Goal: Information Seeking & Learning: Learn about a topic

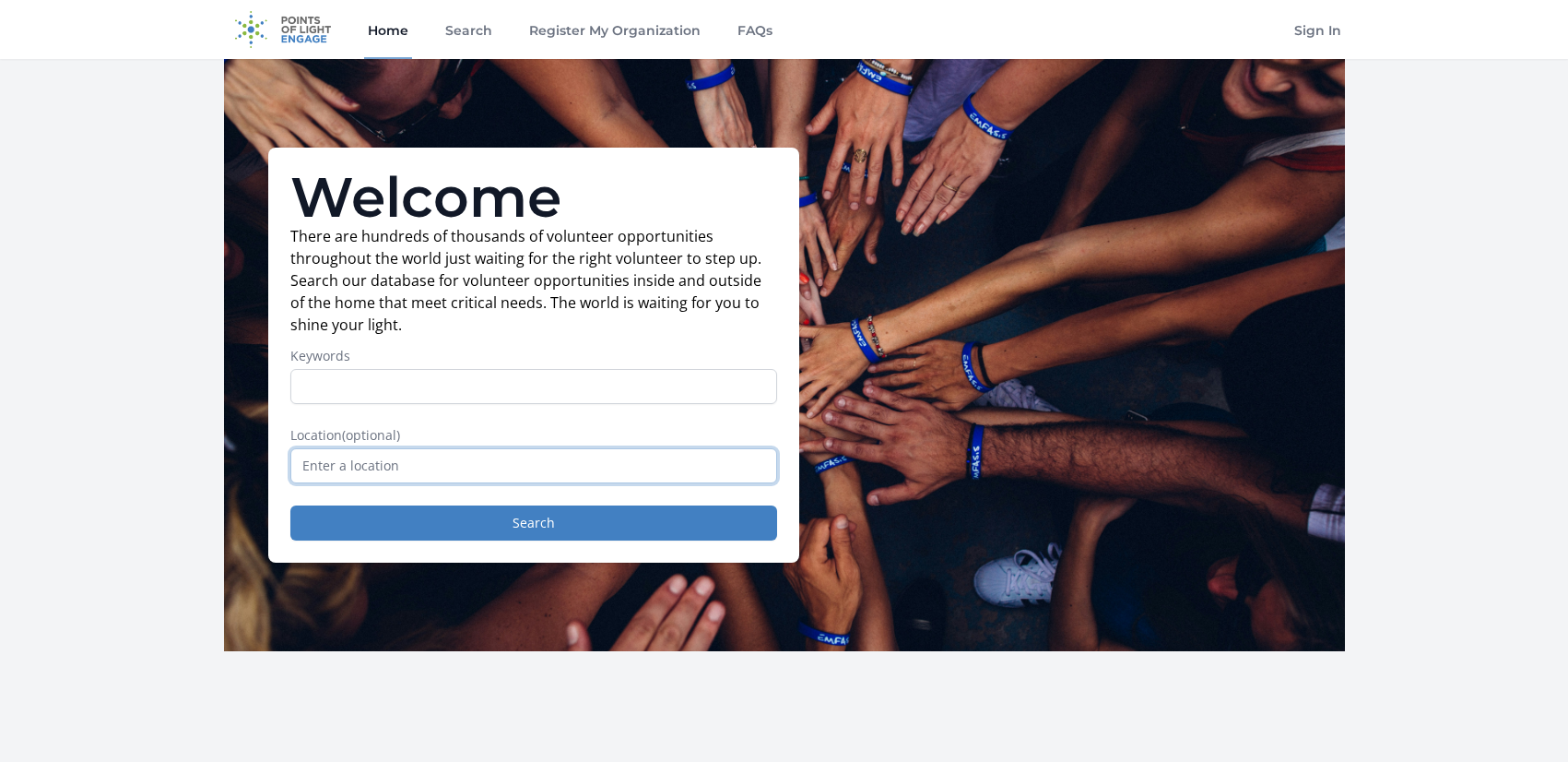
click at [567, 465] on input "text" at bounding box center [533, 465] width 487 height 35
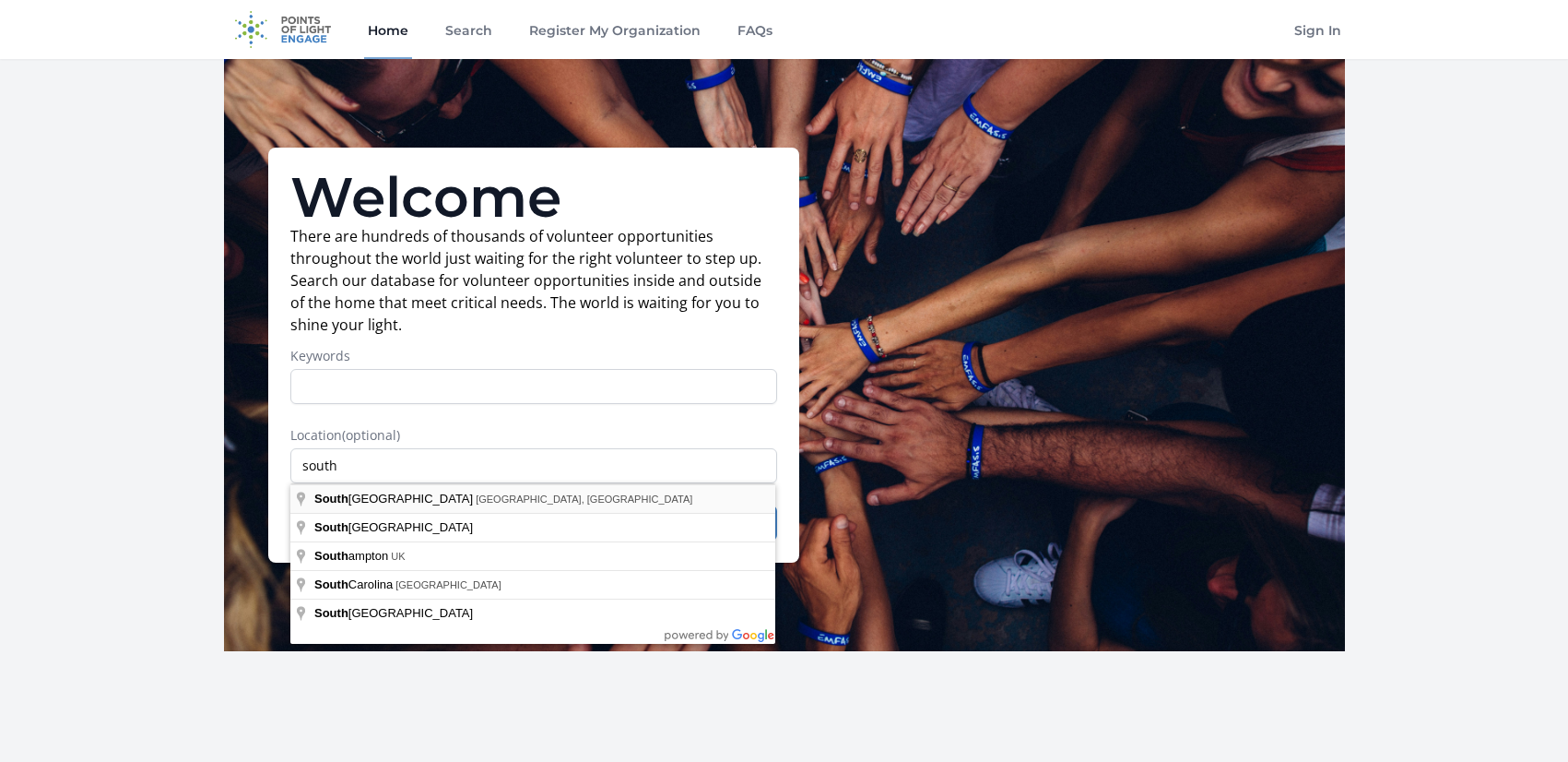
type input "[GEOGRAPHIC_DATA], [GEOGRAPHIC_DATA], [GEOGRAPHIC_DATA]"
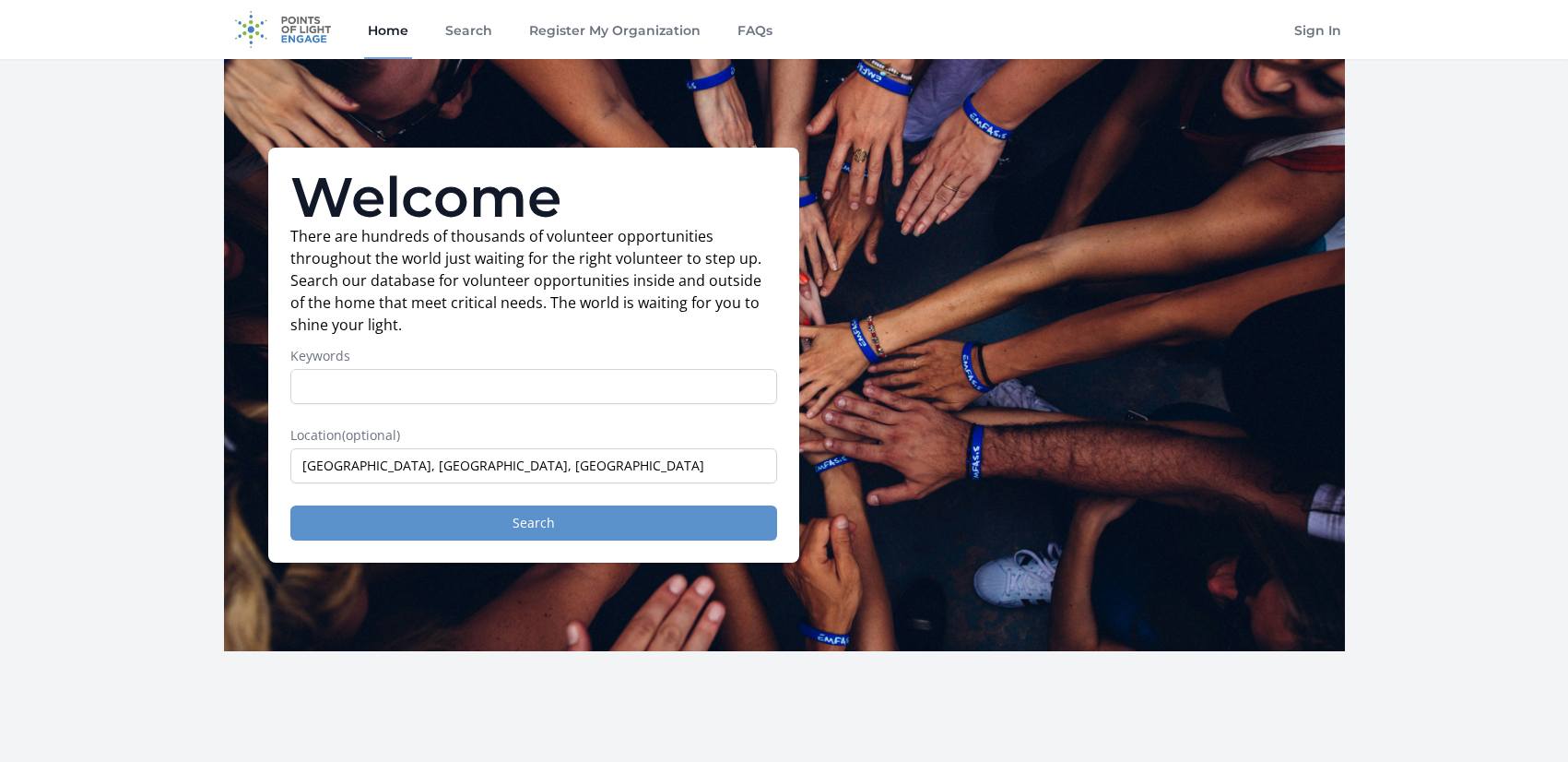
click at [514, 514] on button "Search" at bounding box center [533, 522] width 487 height 35
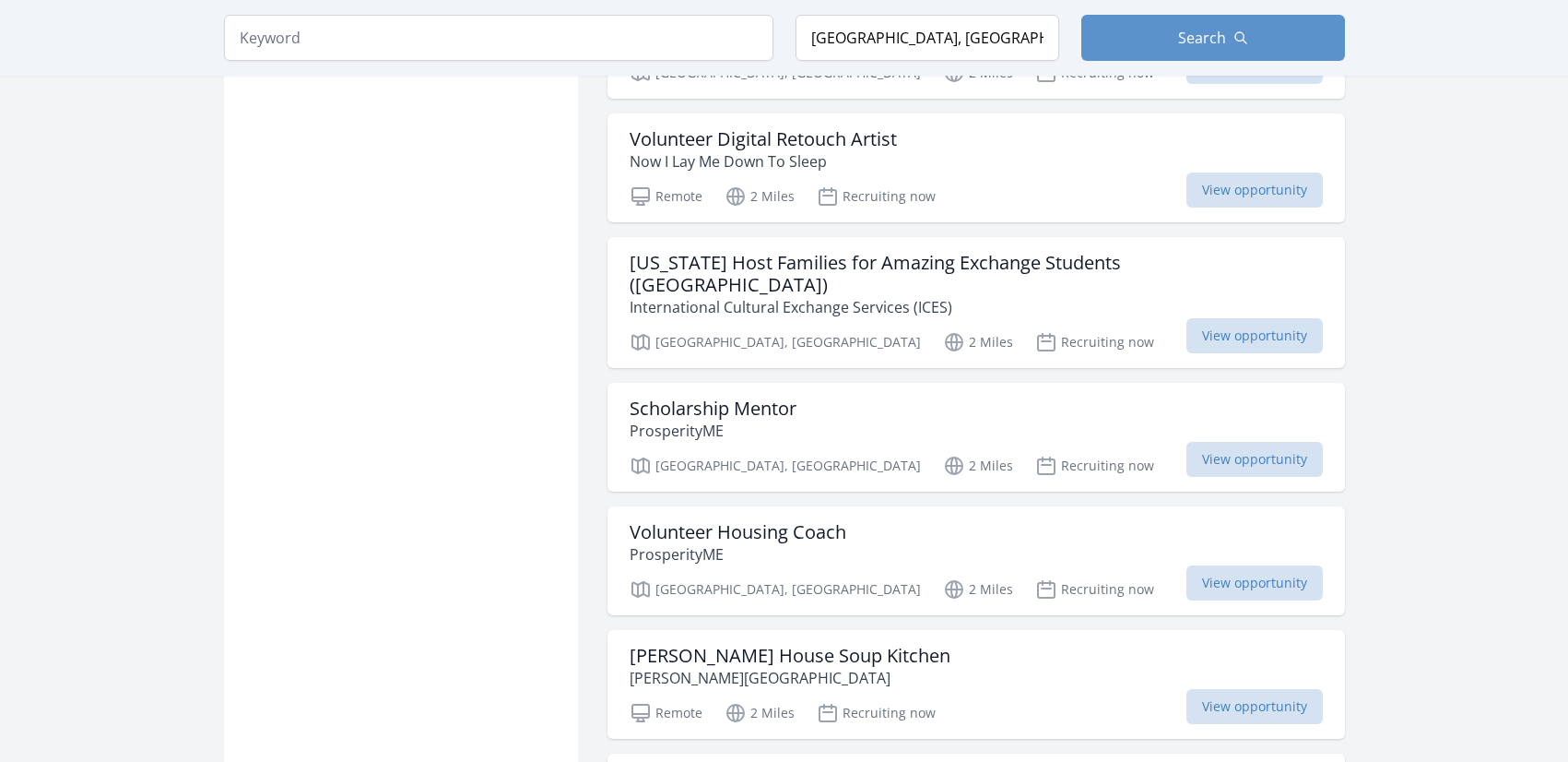
scroll to position [2255, 0]
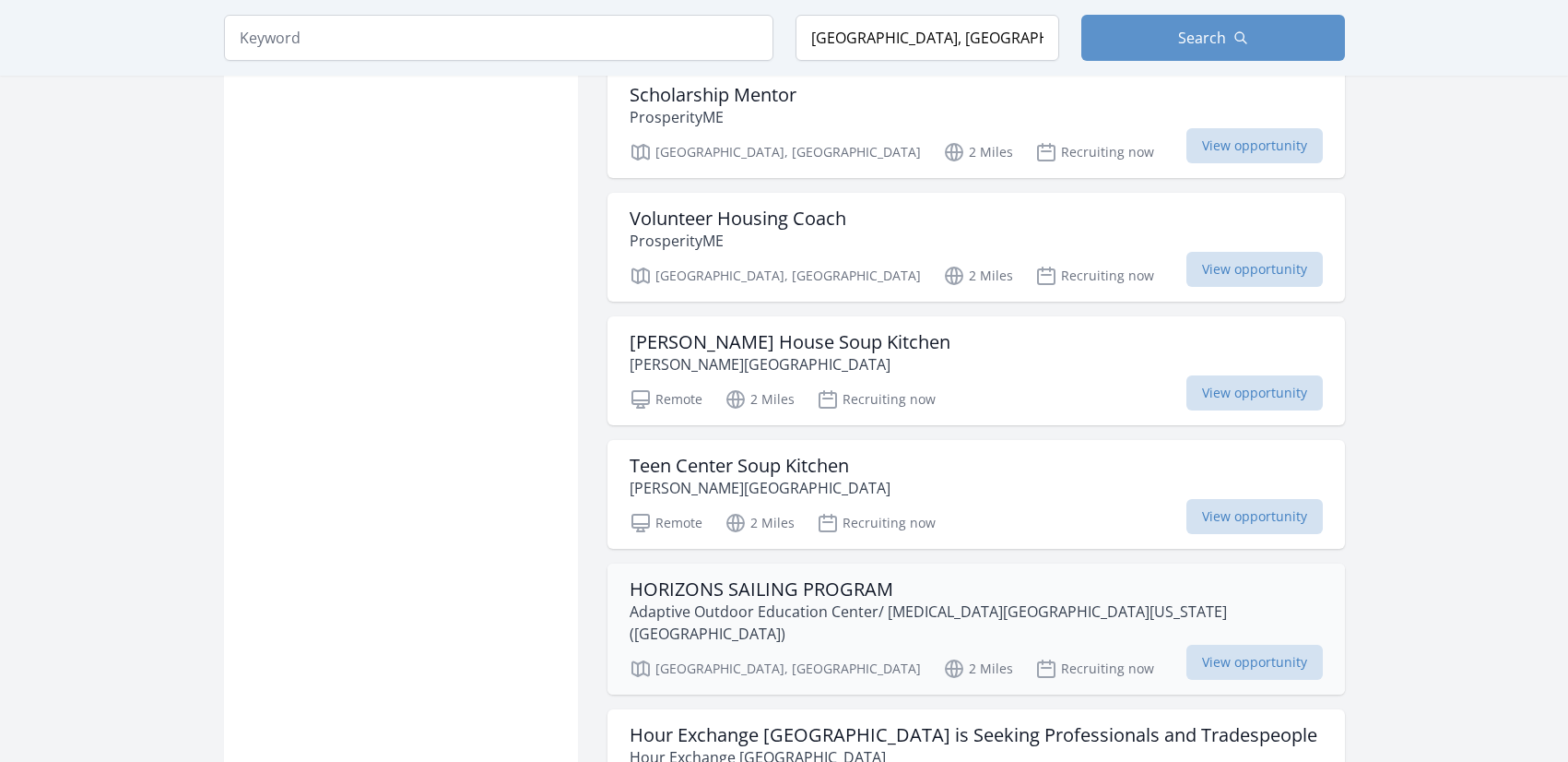
scroll to position [2601, 0]
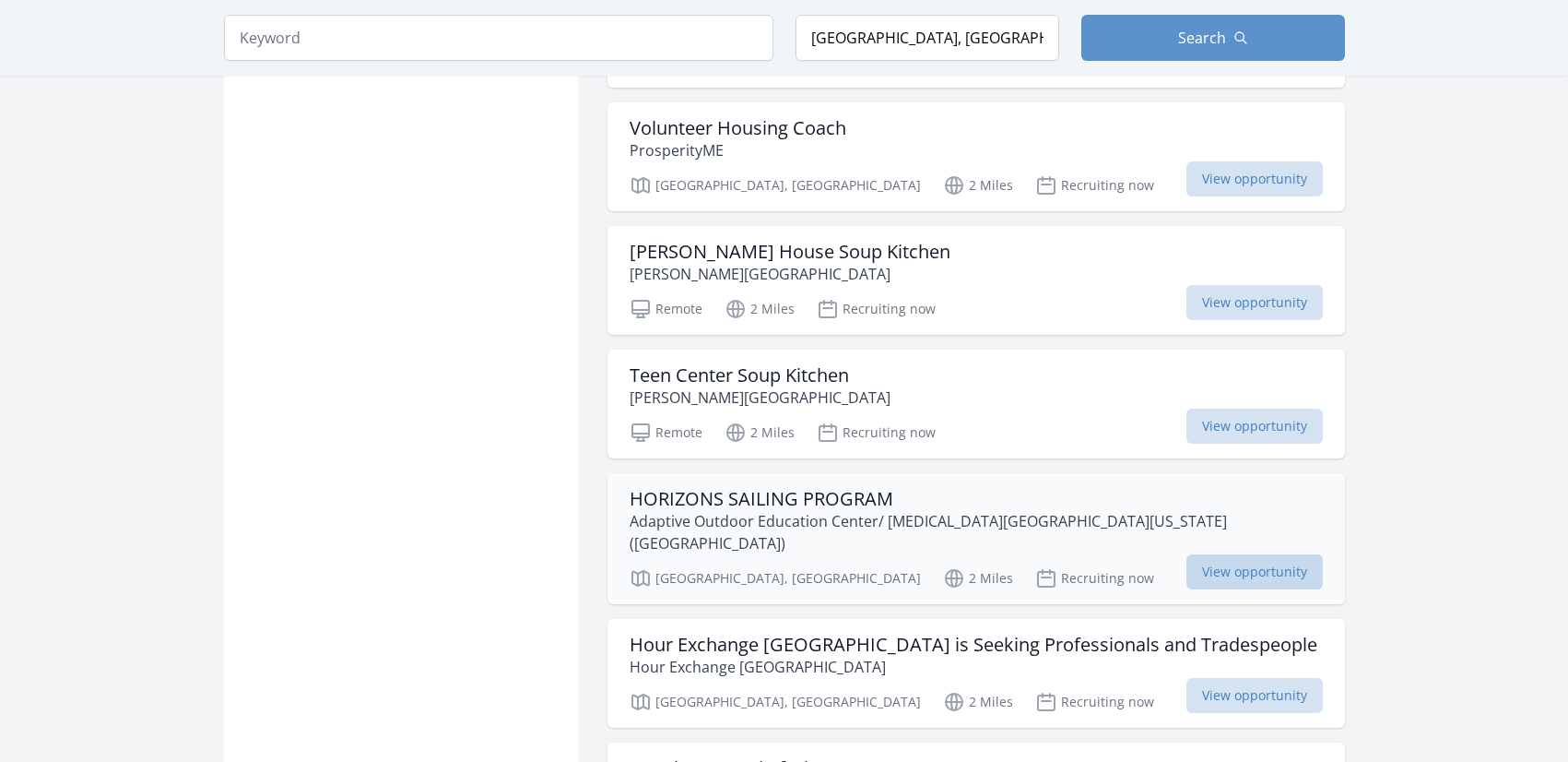
click at [1248, 555] on span "View opportunity" at bounding box center [1254, 572] width 136 height 35
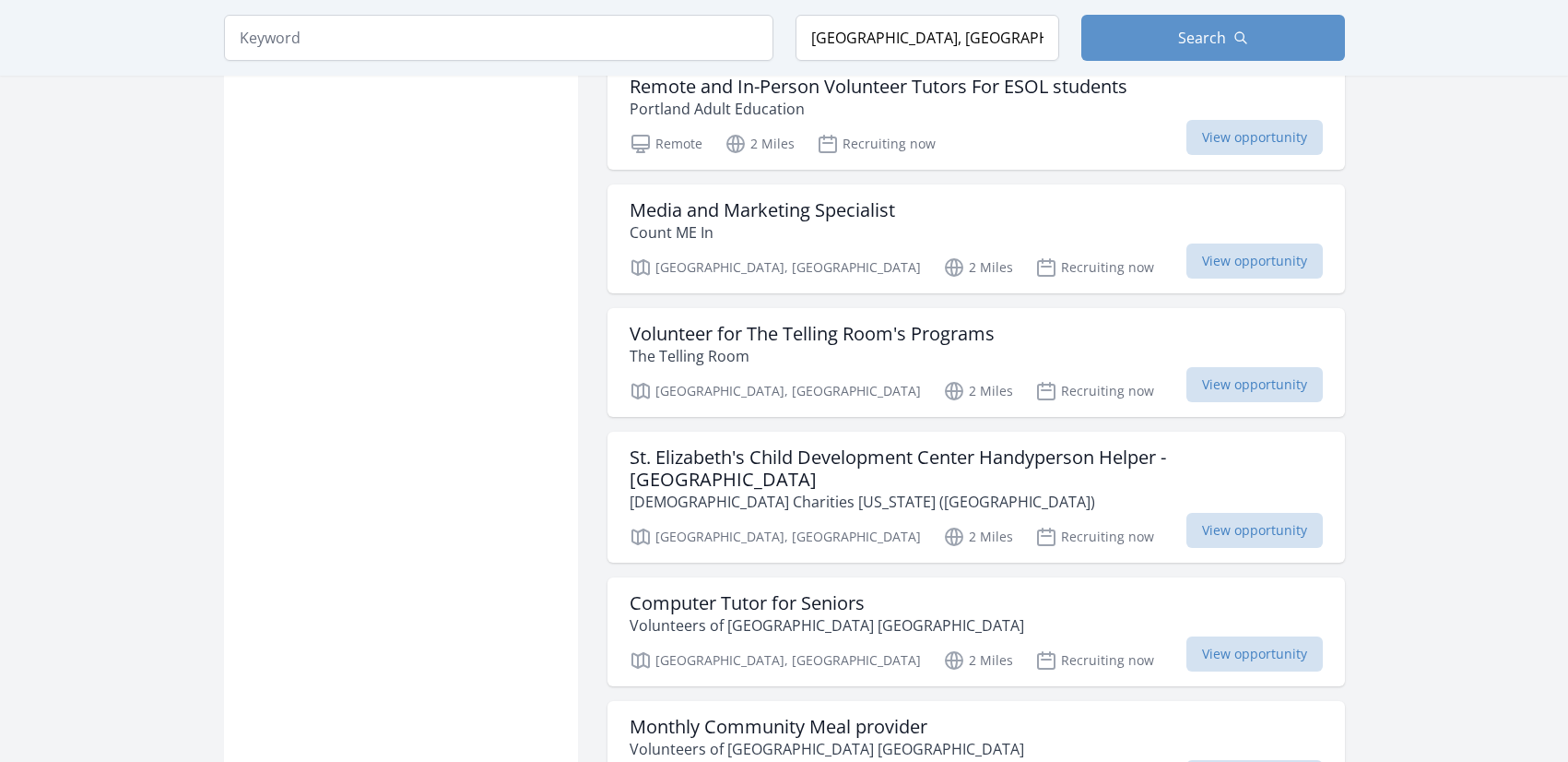
scroll to position [3886, 0]
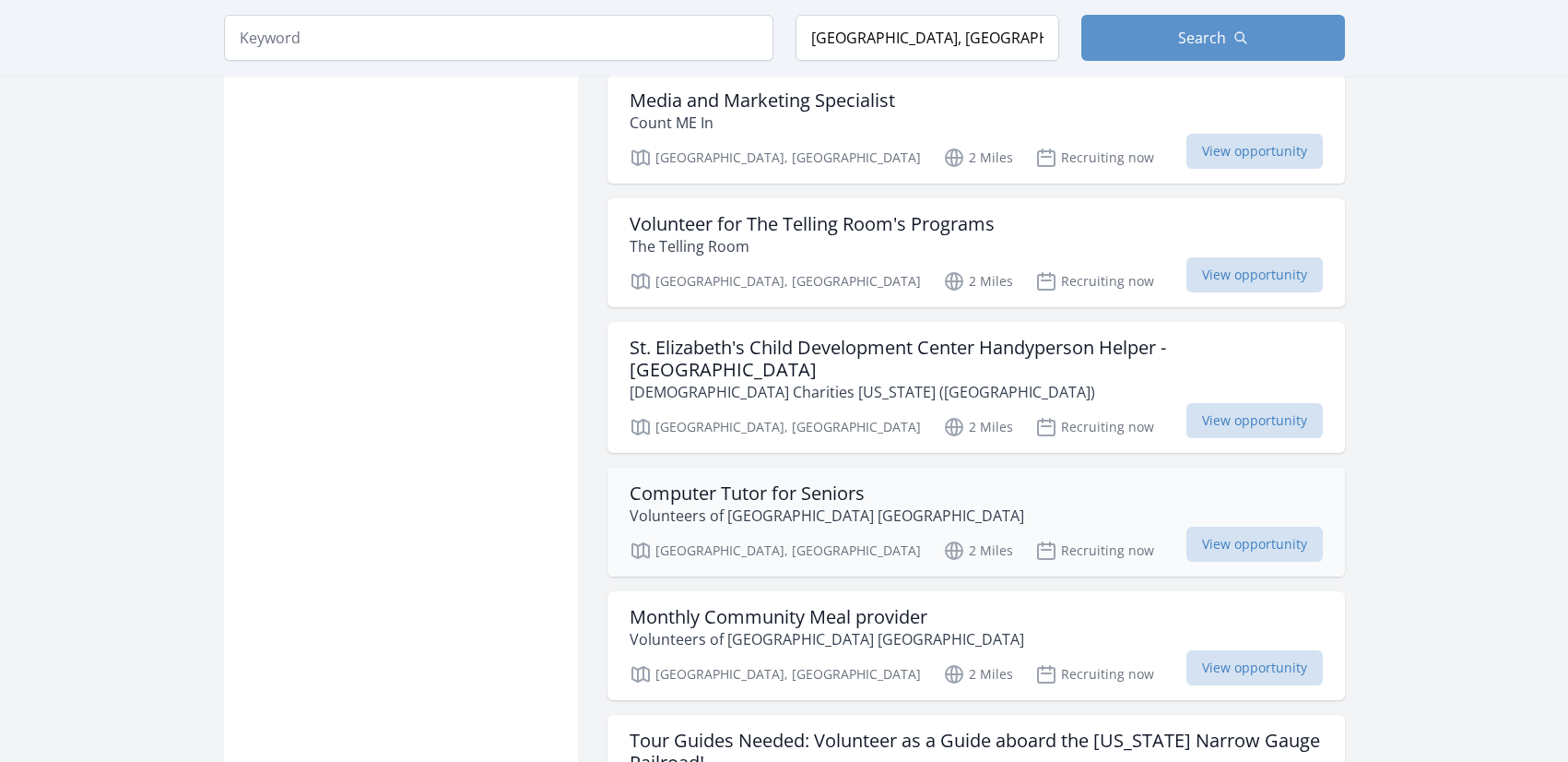
click at [750, 482] on h3 "Computer Tutor for Seniors" at bounding box center [826, 493] width 395 height 22
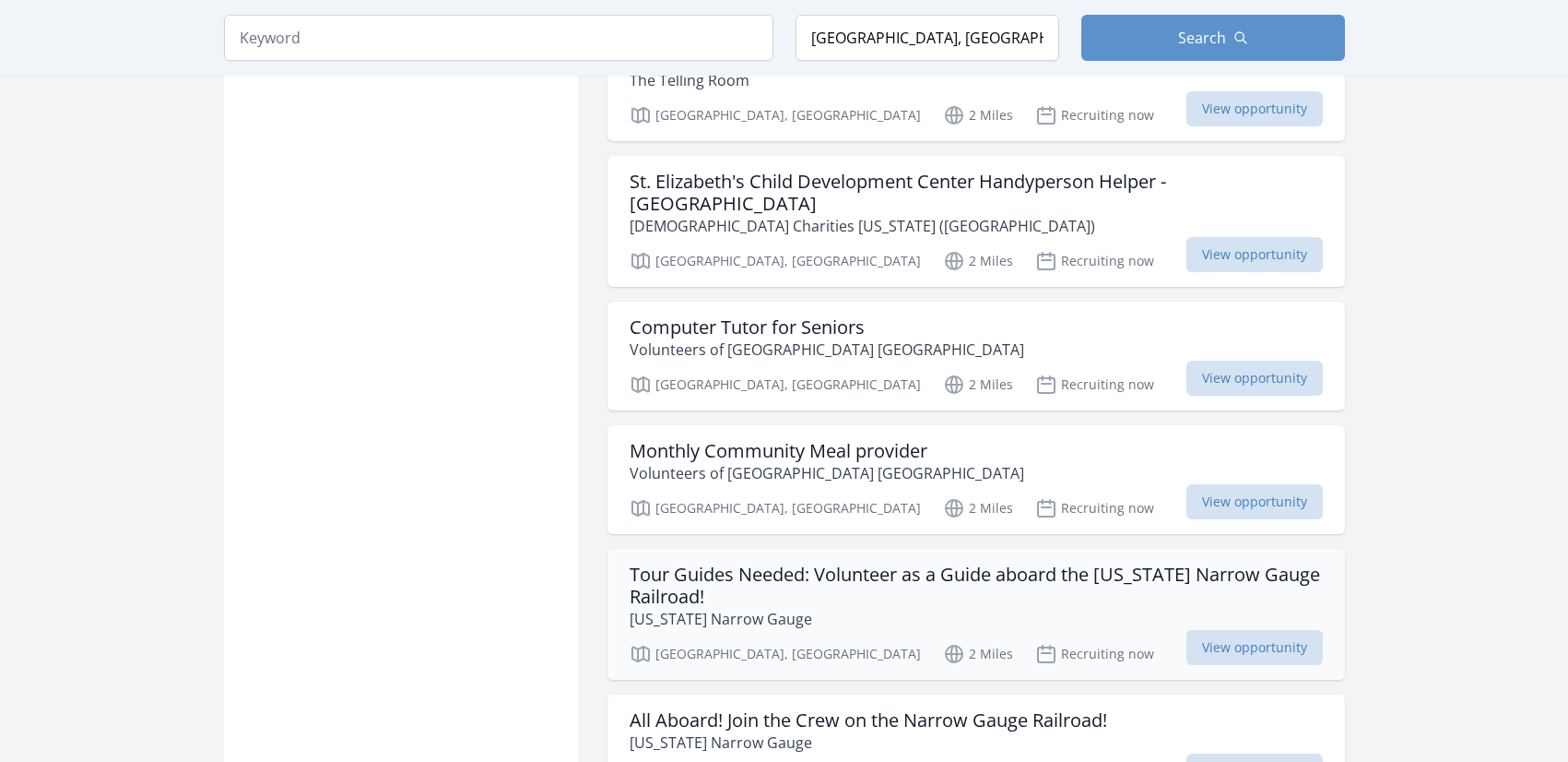
scroll to position [4138, 0]
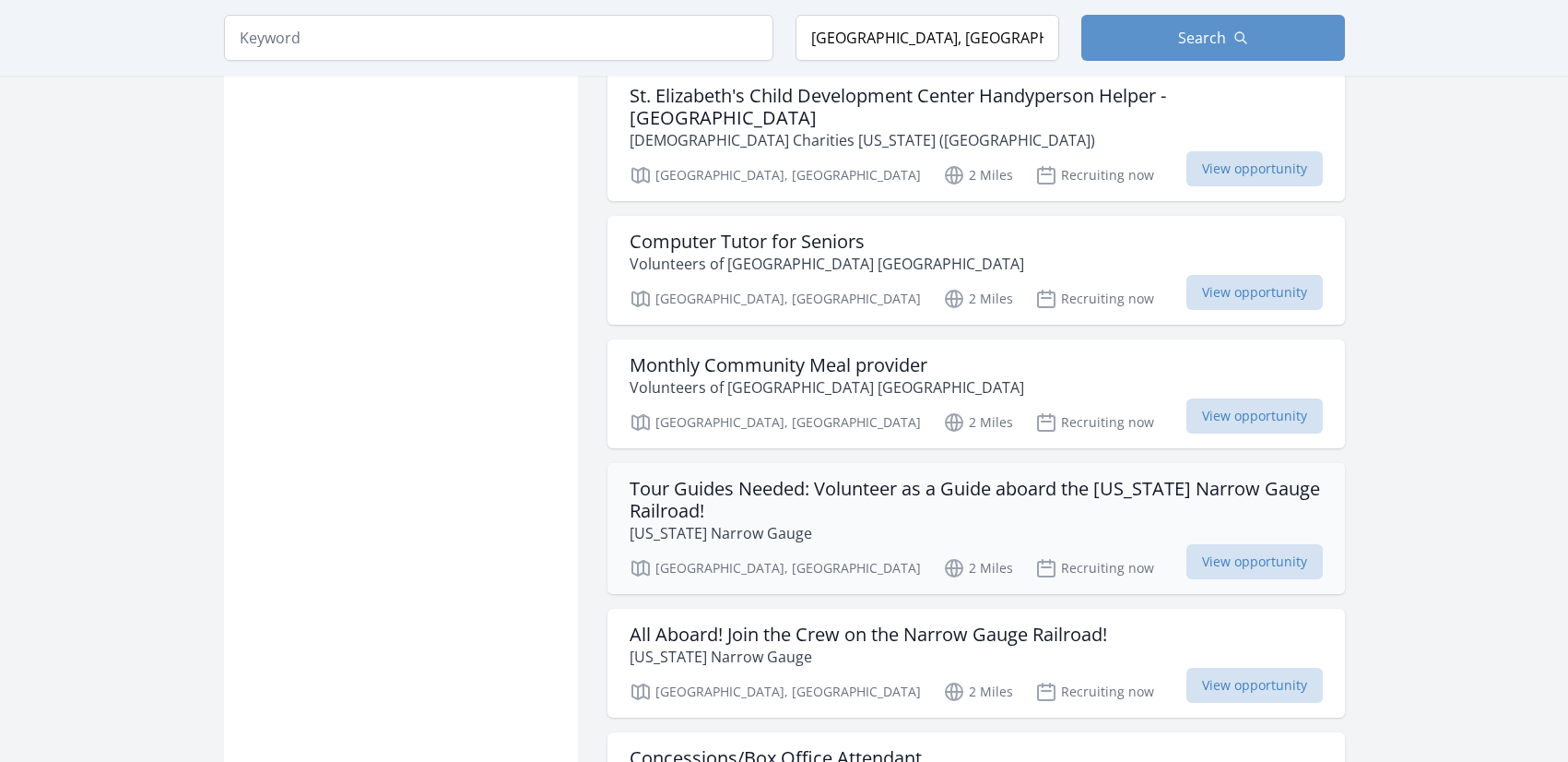
click at [782, 478] on h3 "Tour Guides Needed: Volunteer as a Guide aboard the Maine Narrow Gauge Railroad!" at bounding box center [976, 499] width 693 height 45
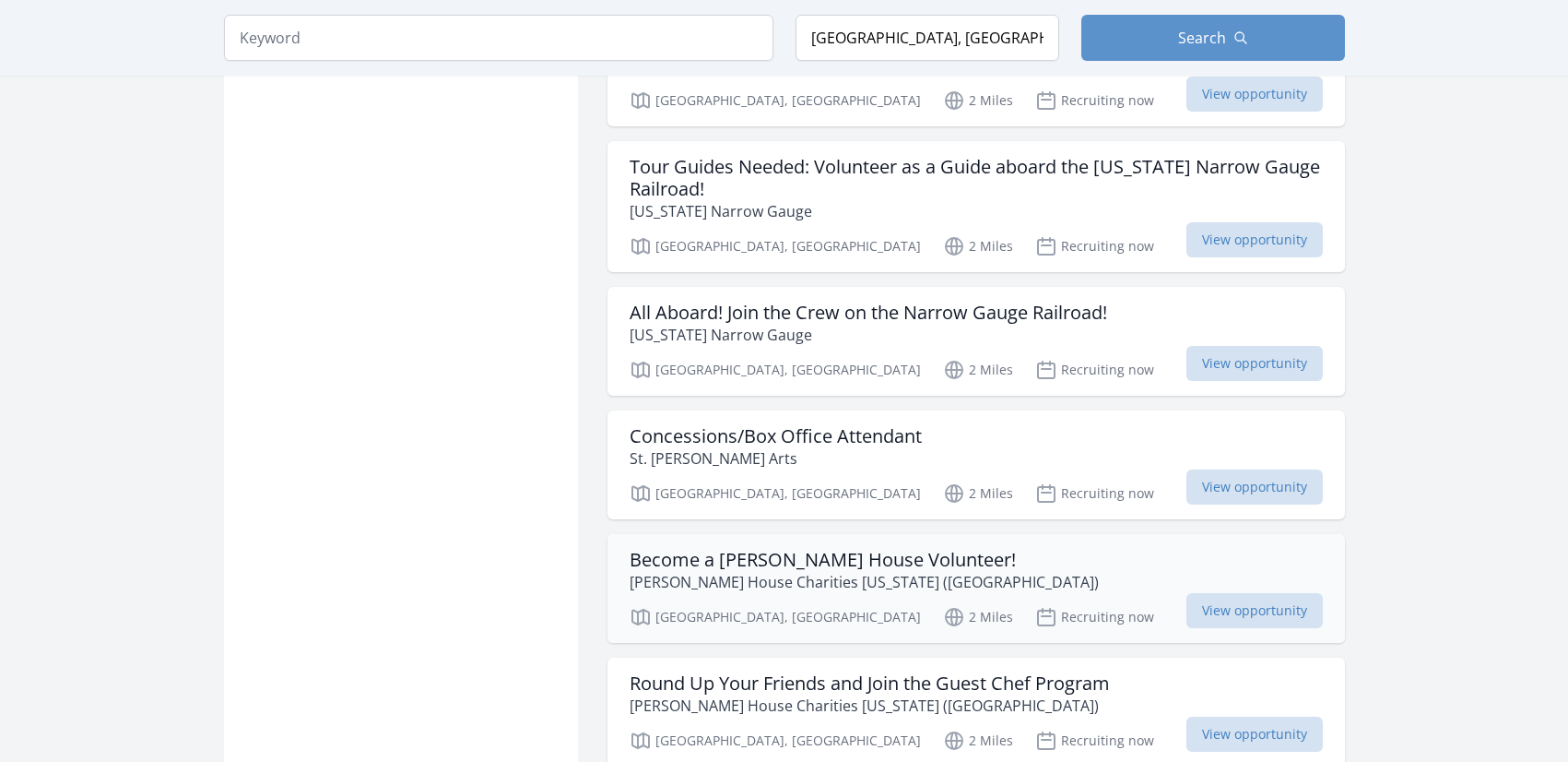
scroll to position [4464, 0]
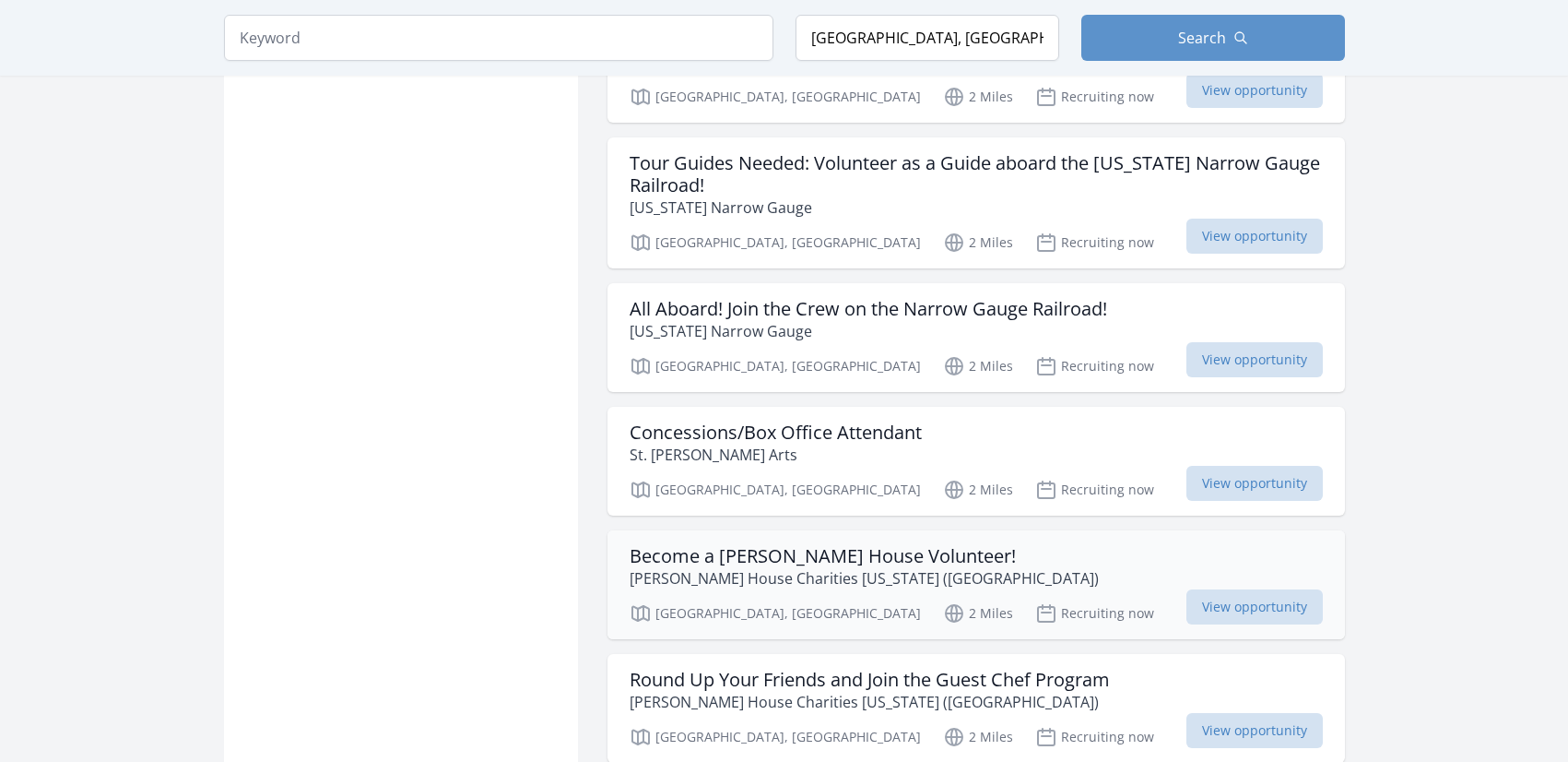
click at [952, 567] on p "Ronald McDonald House Charities Maine (Greater Portland)" at bounding box center [863, 577] width 469 height 22
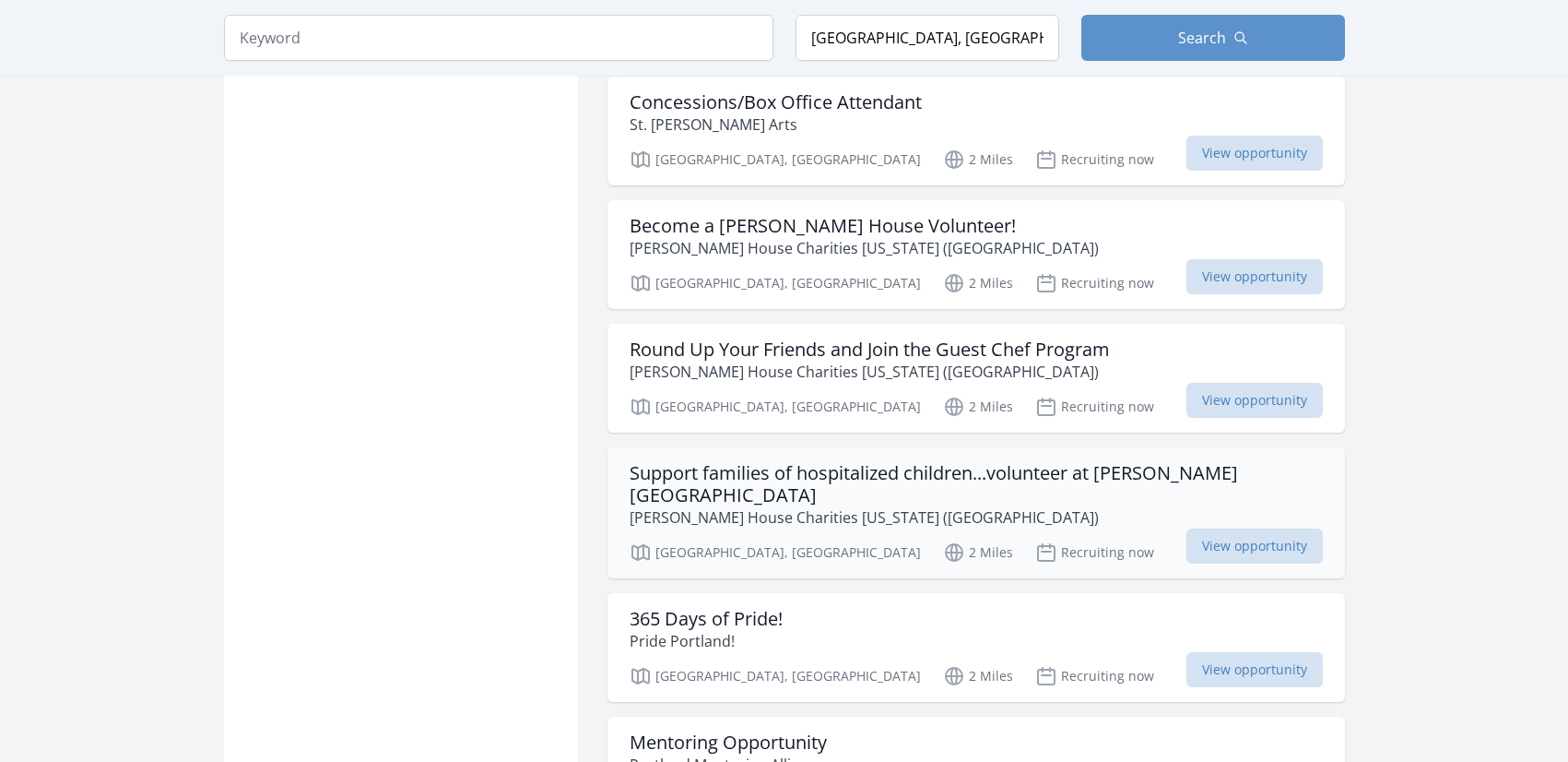
scroll to position [4843, 0]
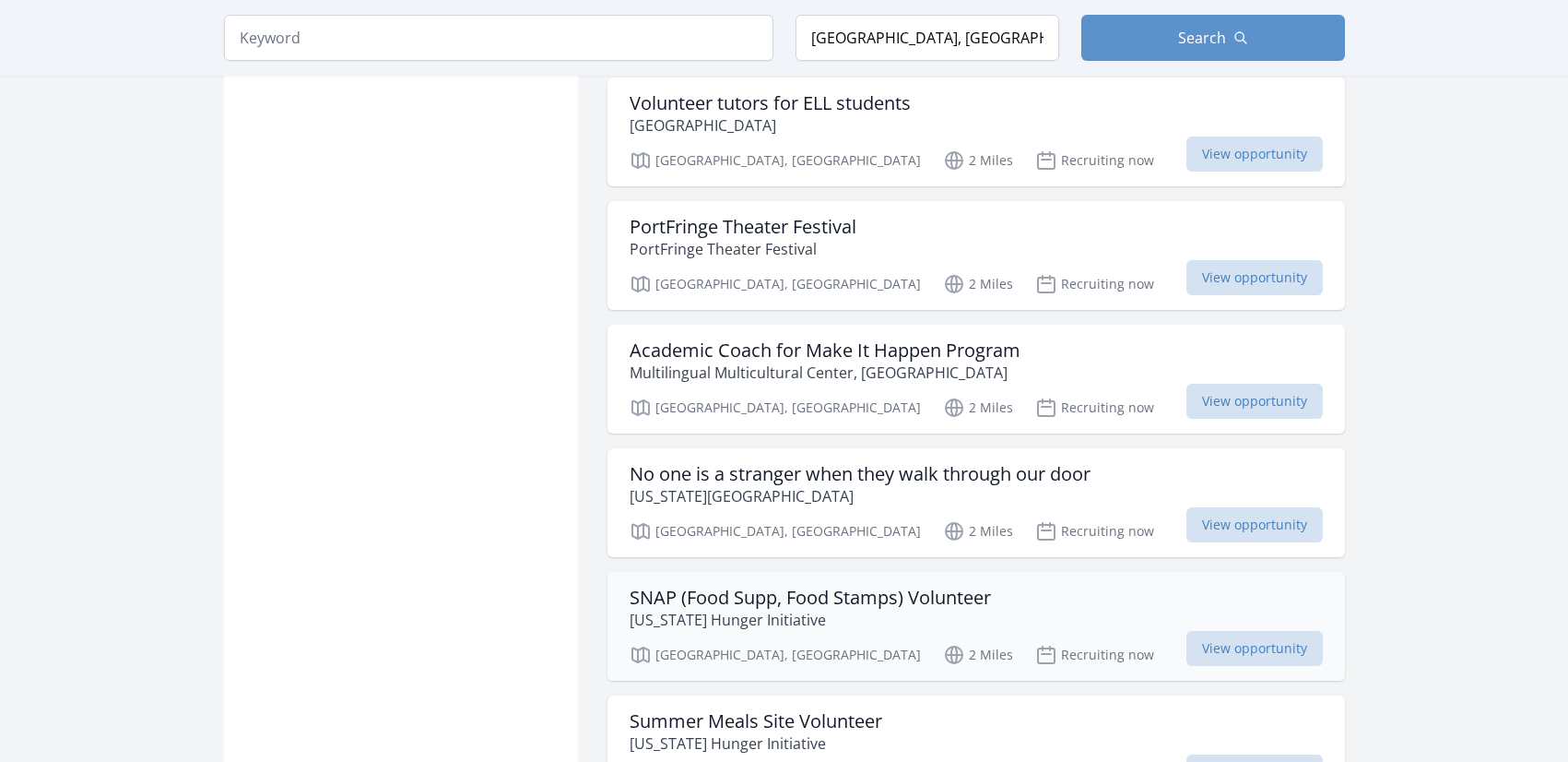
scroll to position [5721, 0]
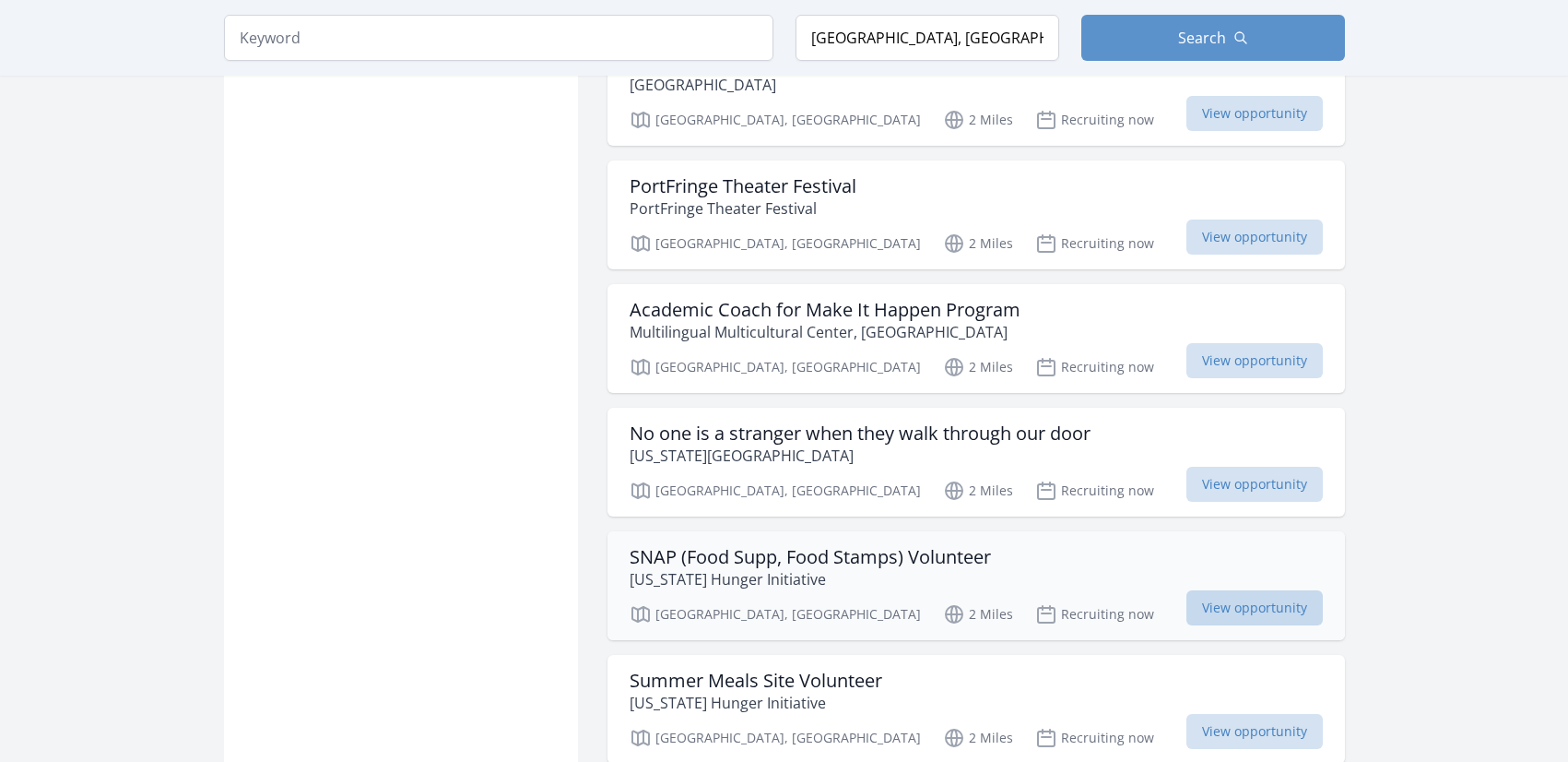
click at [1242, 590] on span "View opportunity" at bounding box center [1254, 607] width 136 height 35
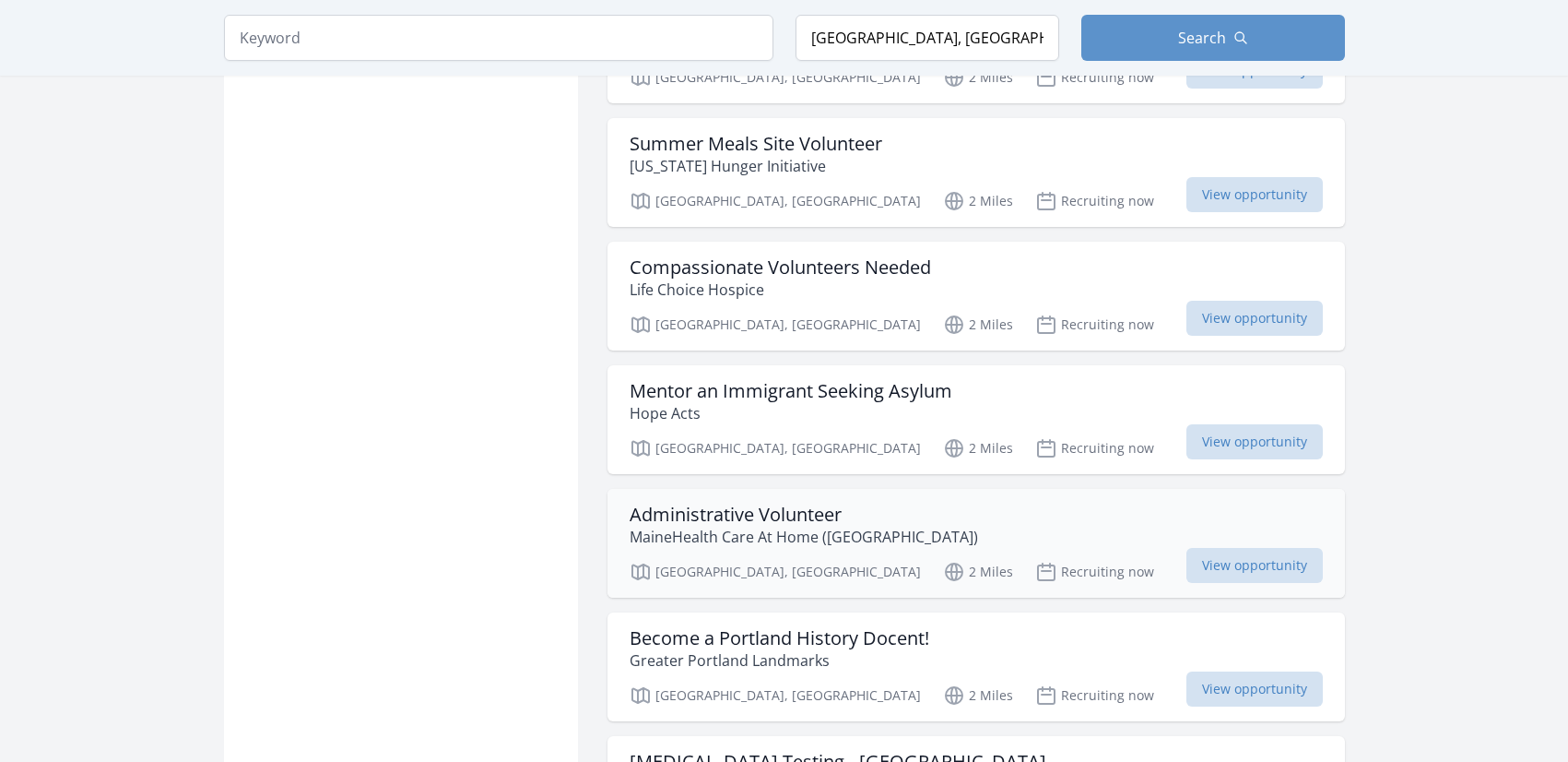
scroll to position [6317, 0]
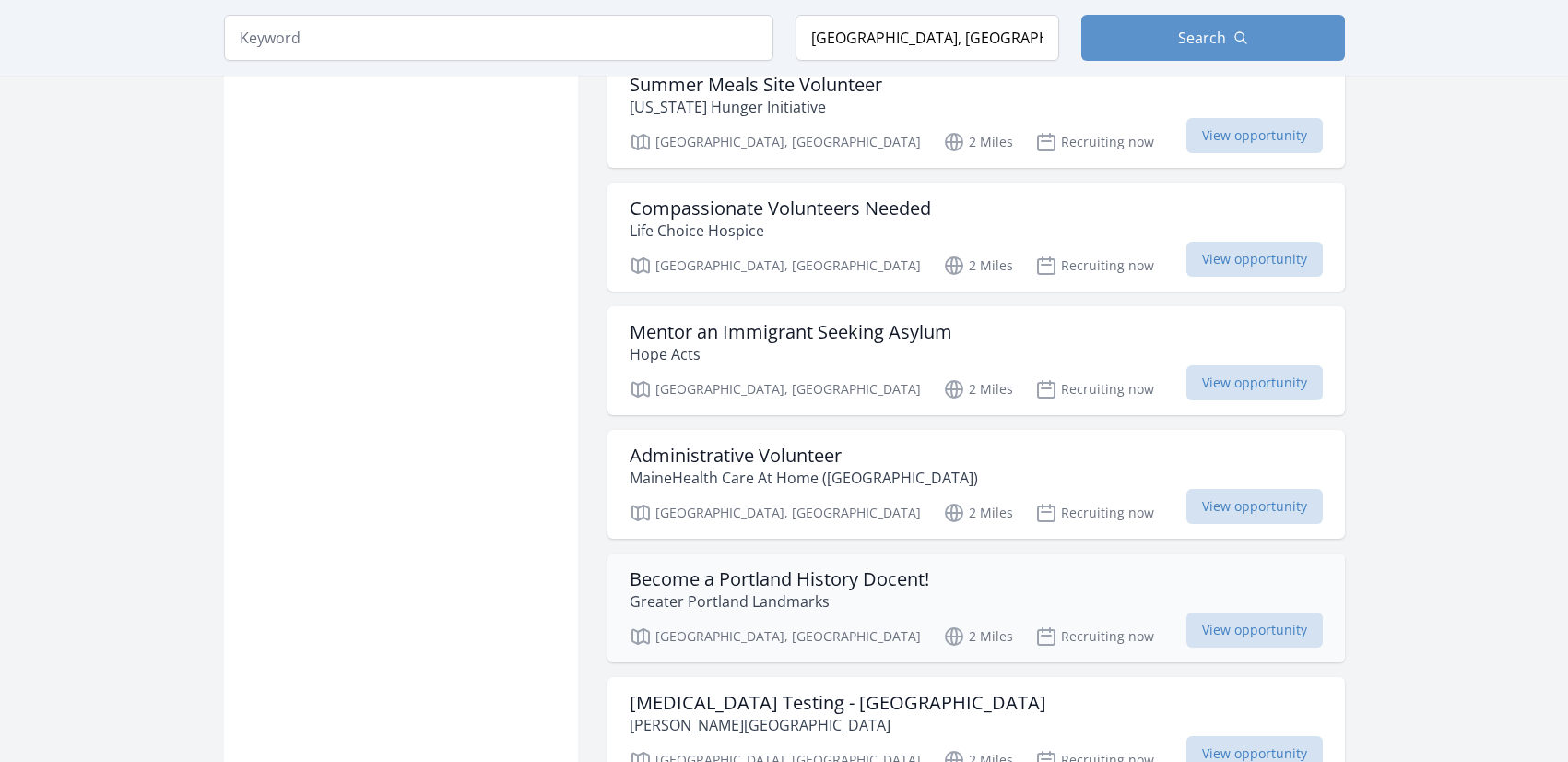
click at [773, 568] on h3 "Become a Portland History Docent!" at bounding box center [779, 578] width 300 height 22
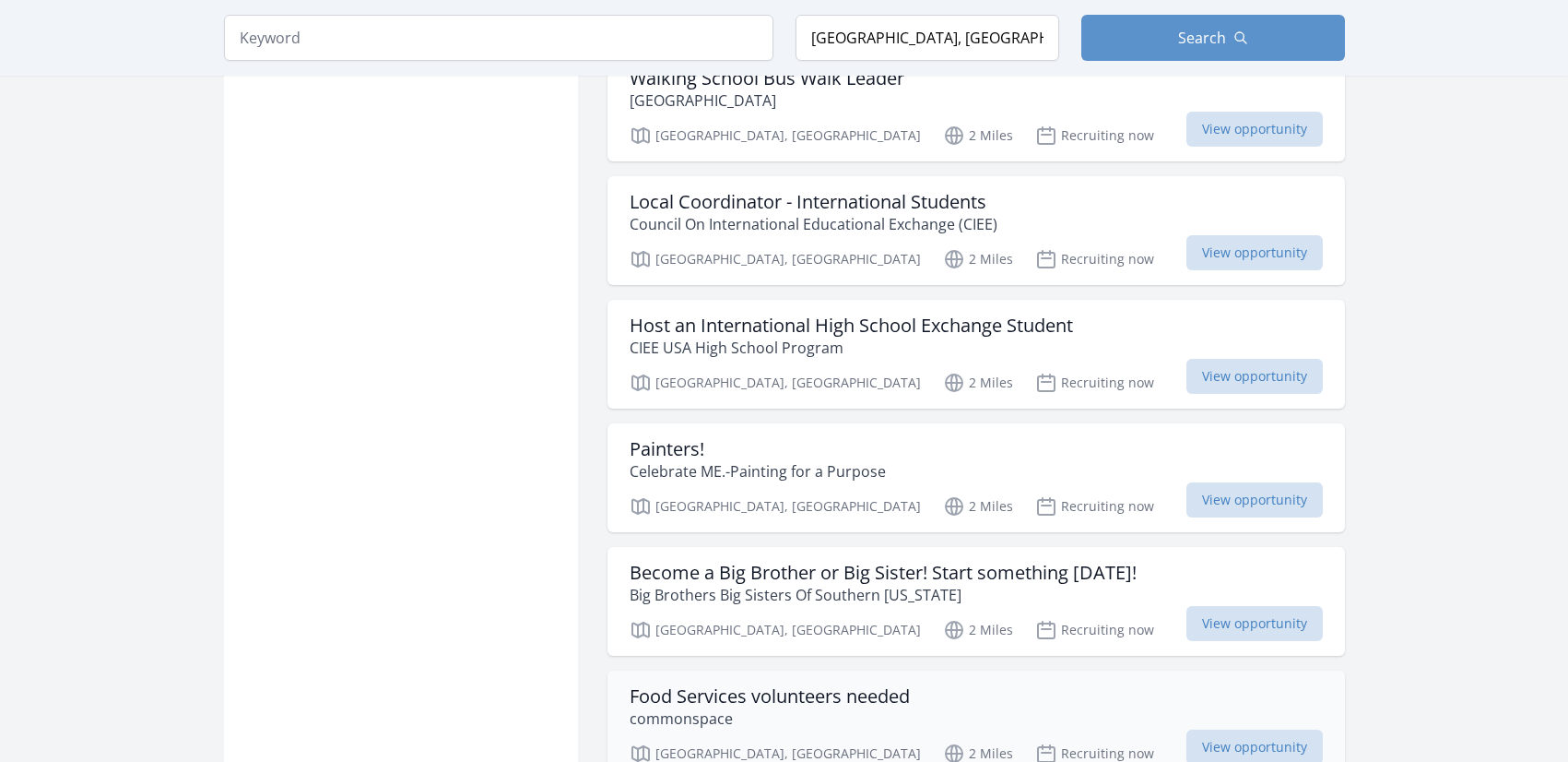
scroll to position [7201, 0]
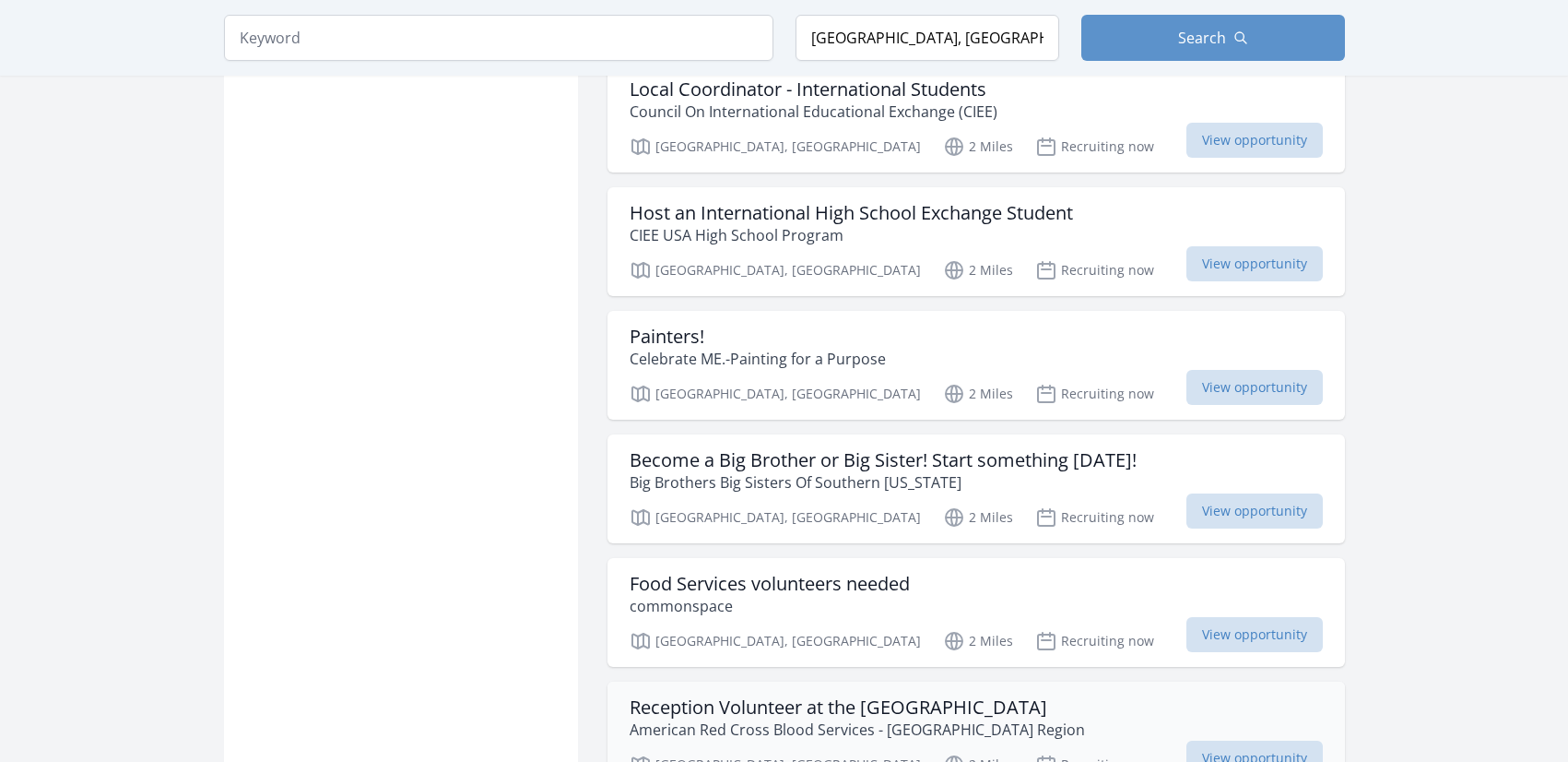
scroll to position [7348, 0]
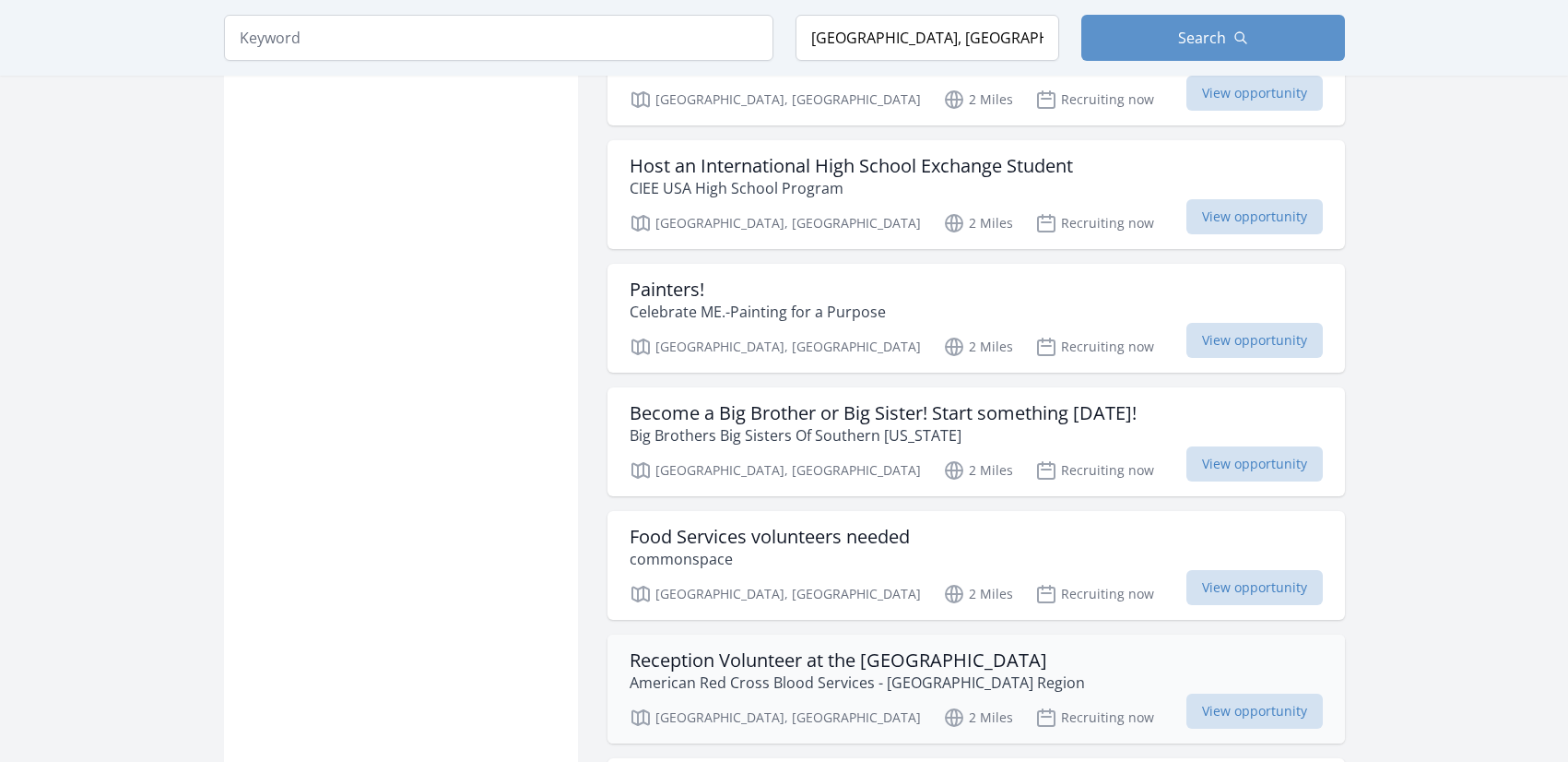
click at [868, 650] on h3 "Reception Volunteer at the American Red Cross" at bounding box center [857, 660] width 455 height 22
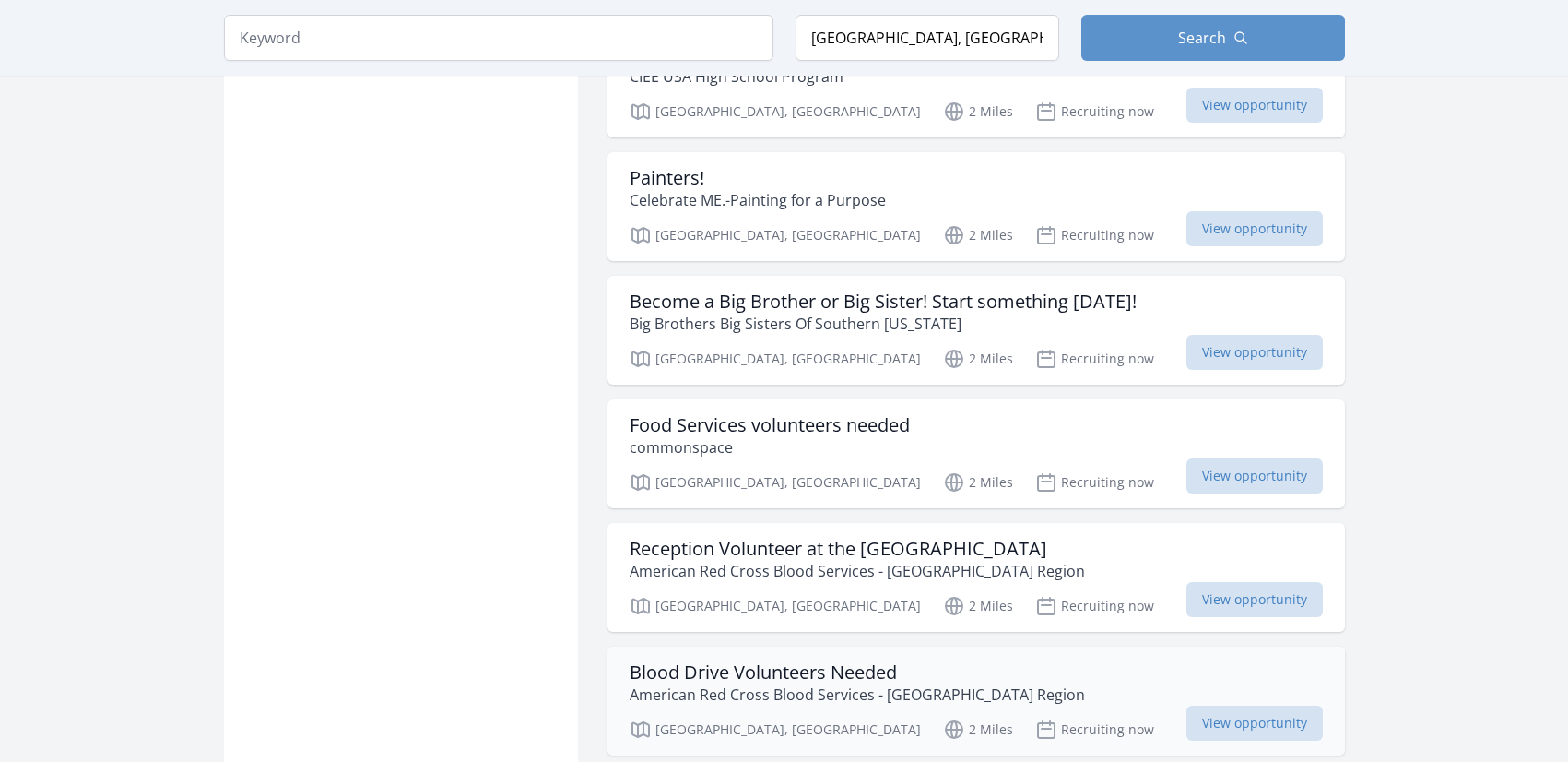
scroll to position [7463, 0]
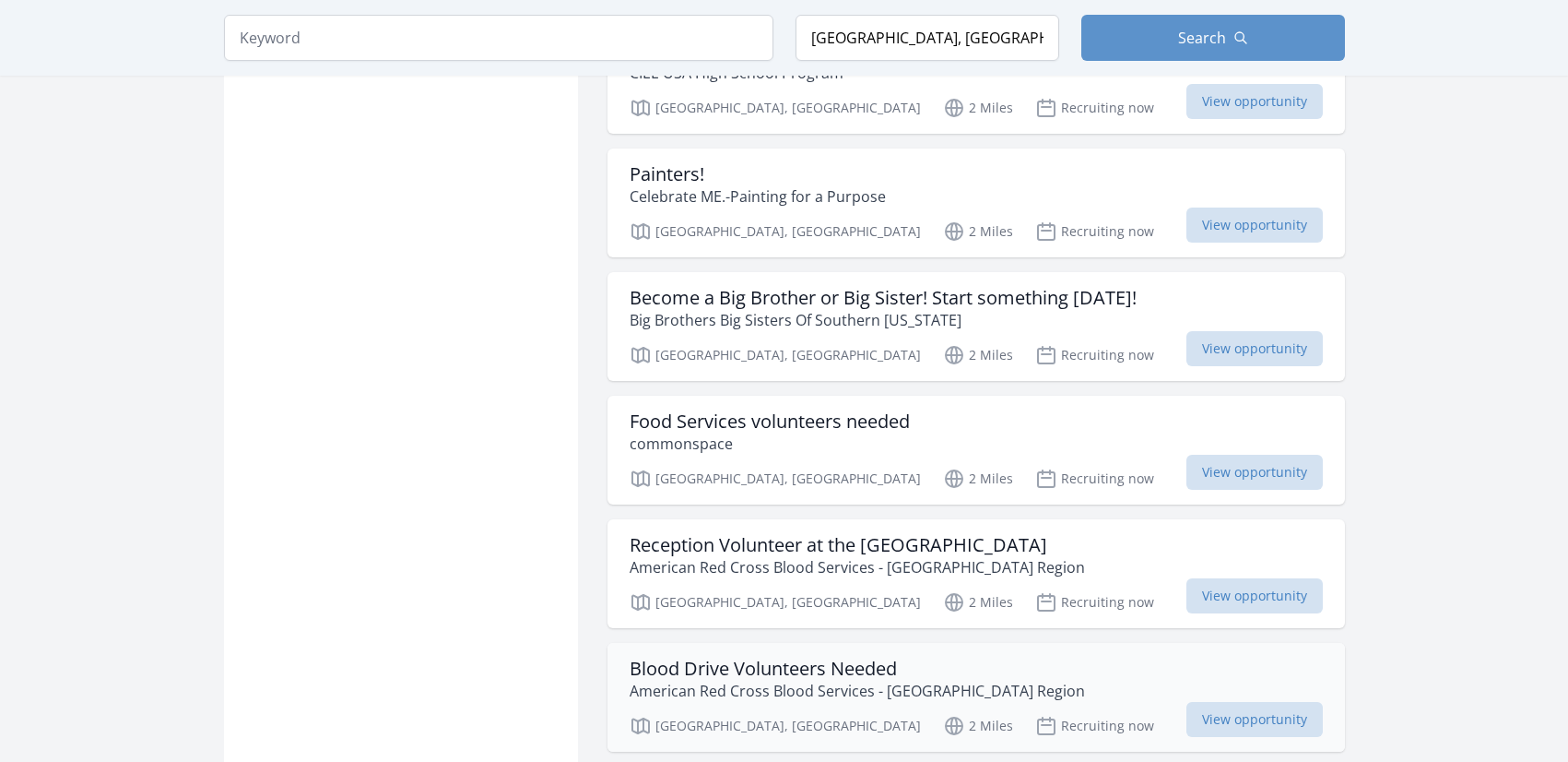
click at [807, 657] on h3 "Blood Drive Volunteers Needed" at bounding box center [857, 668] width 455 height 22
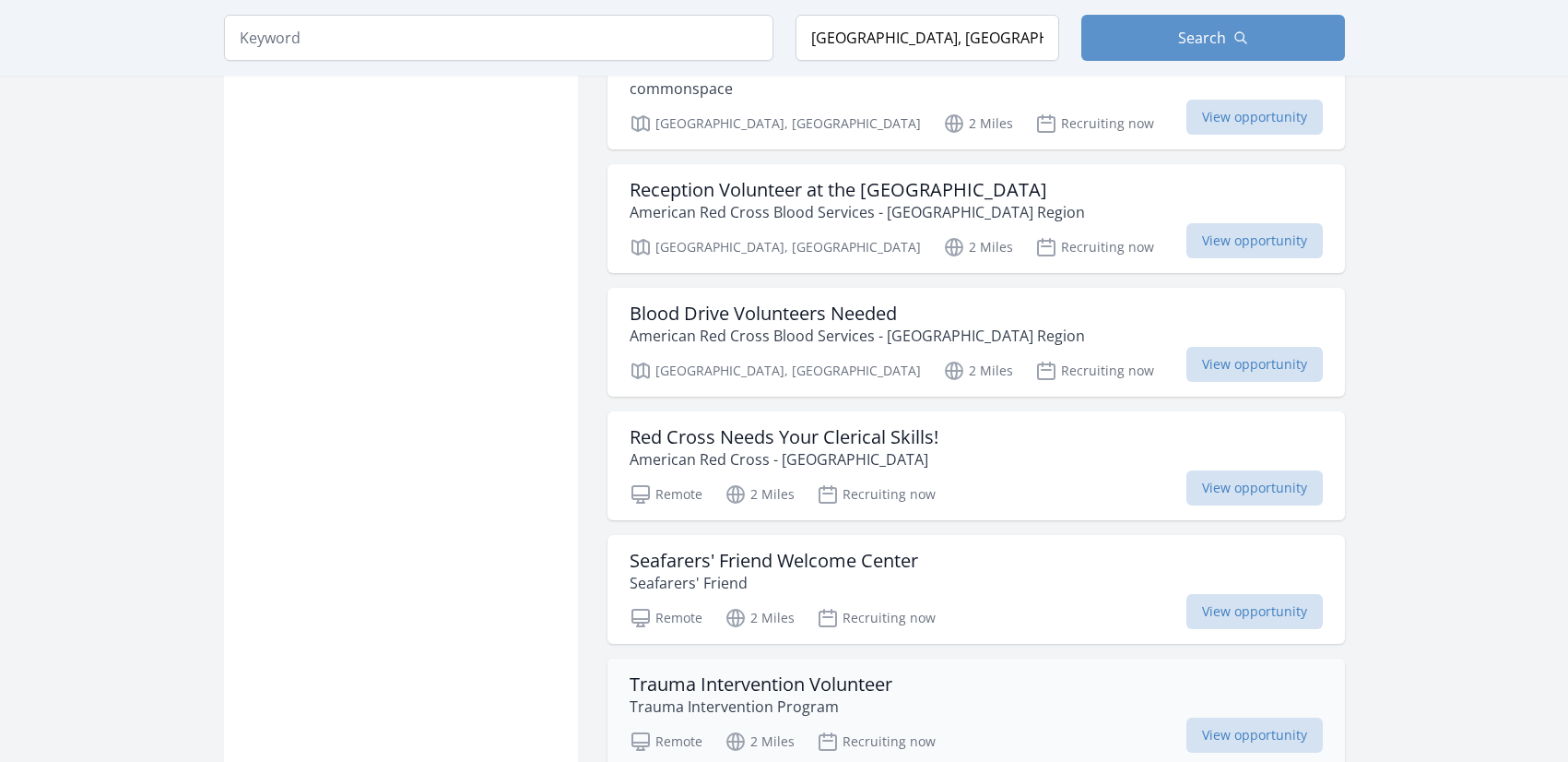
scroll to position [7867, 0]
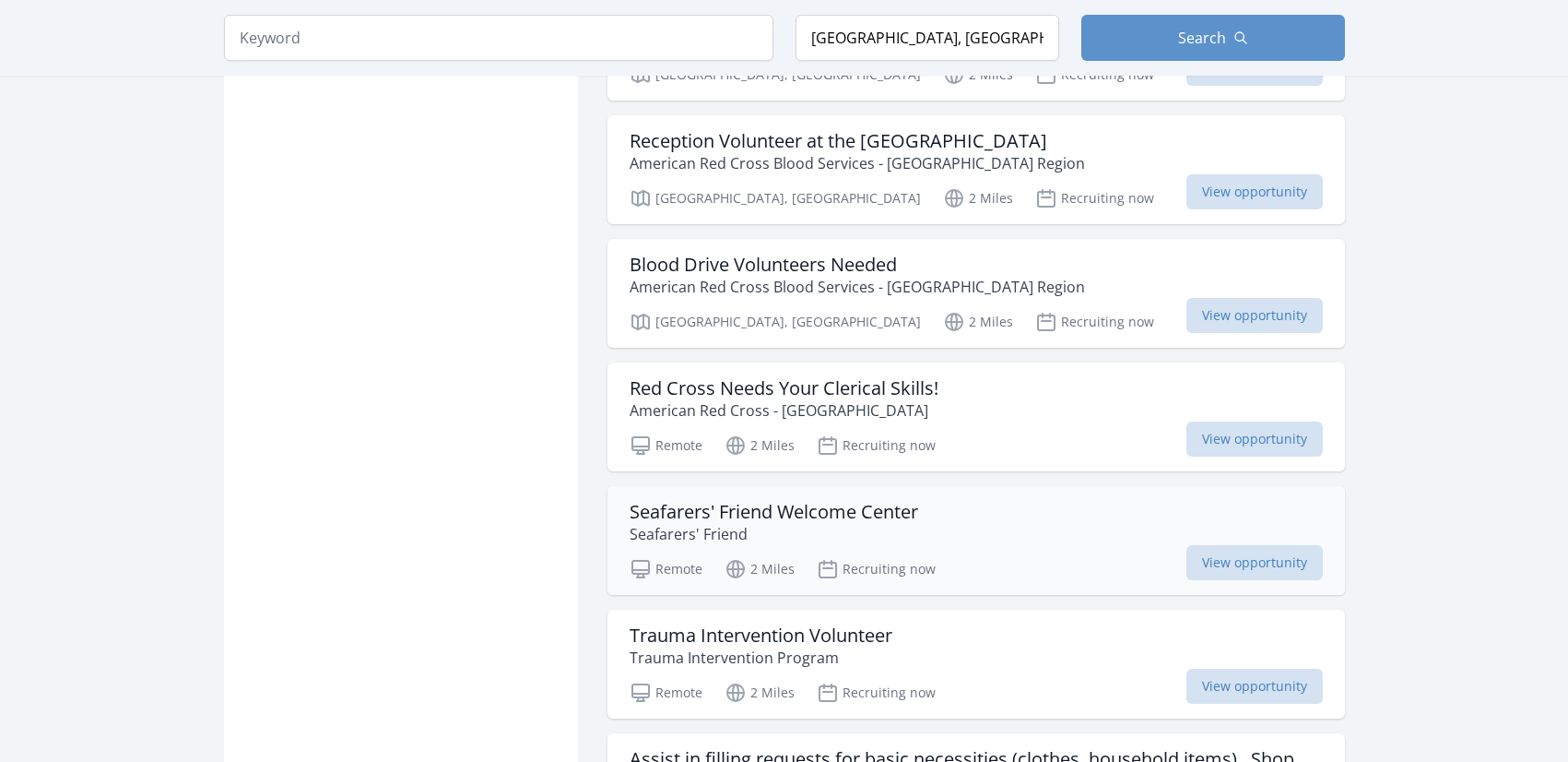
click at [803, 500] on h3 "Seafarers' Friend Welcome Center" at bounding box center [773, 511] width 288 height 22
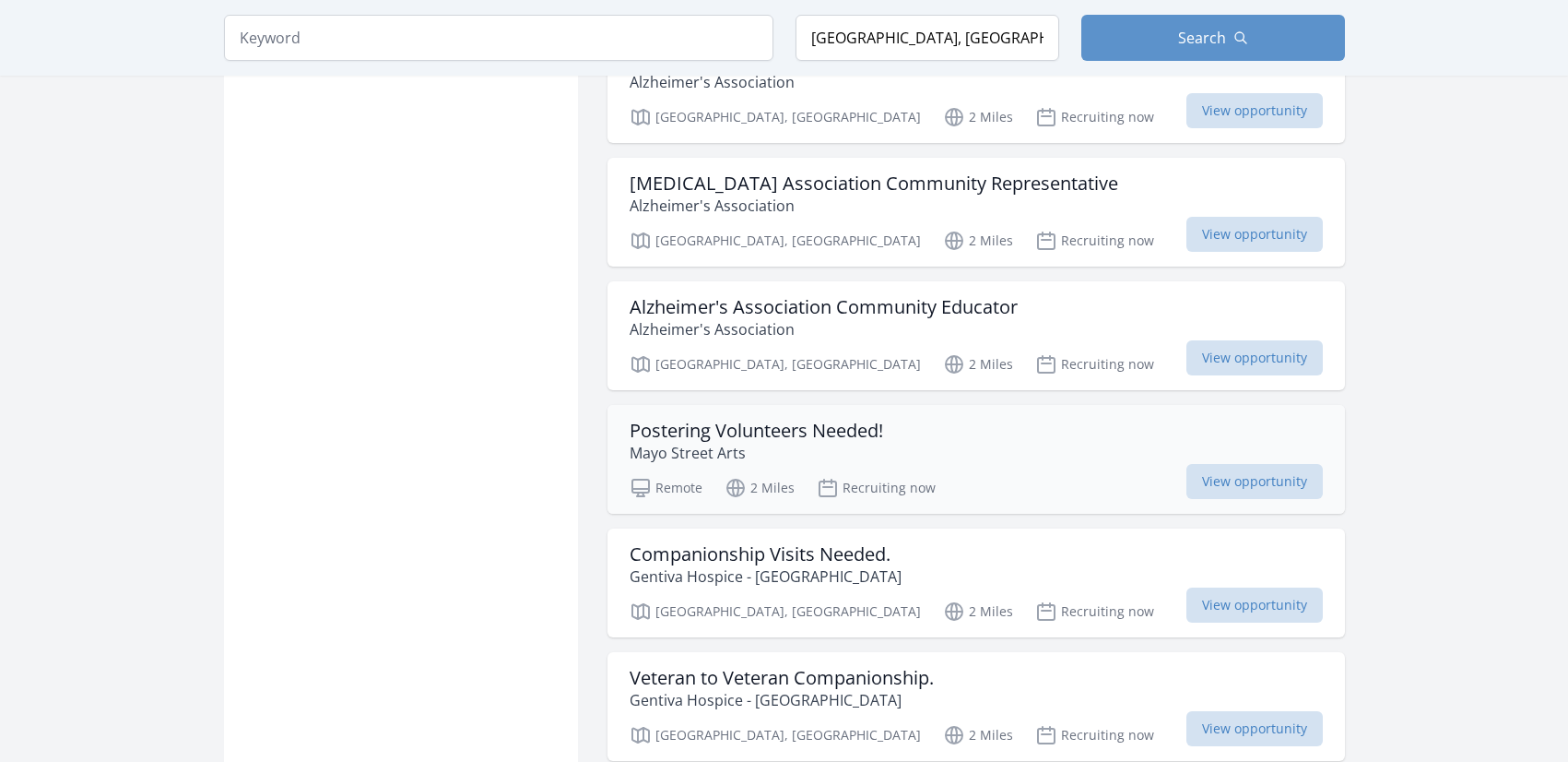
scroll to position [9591, 0]
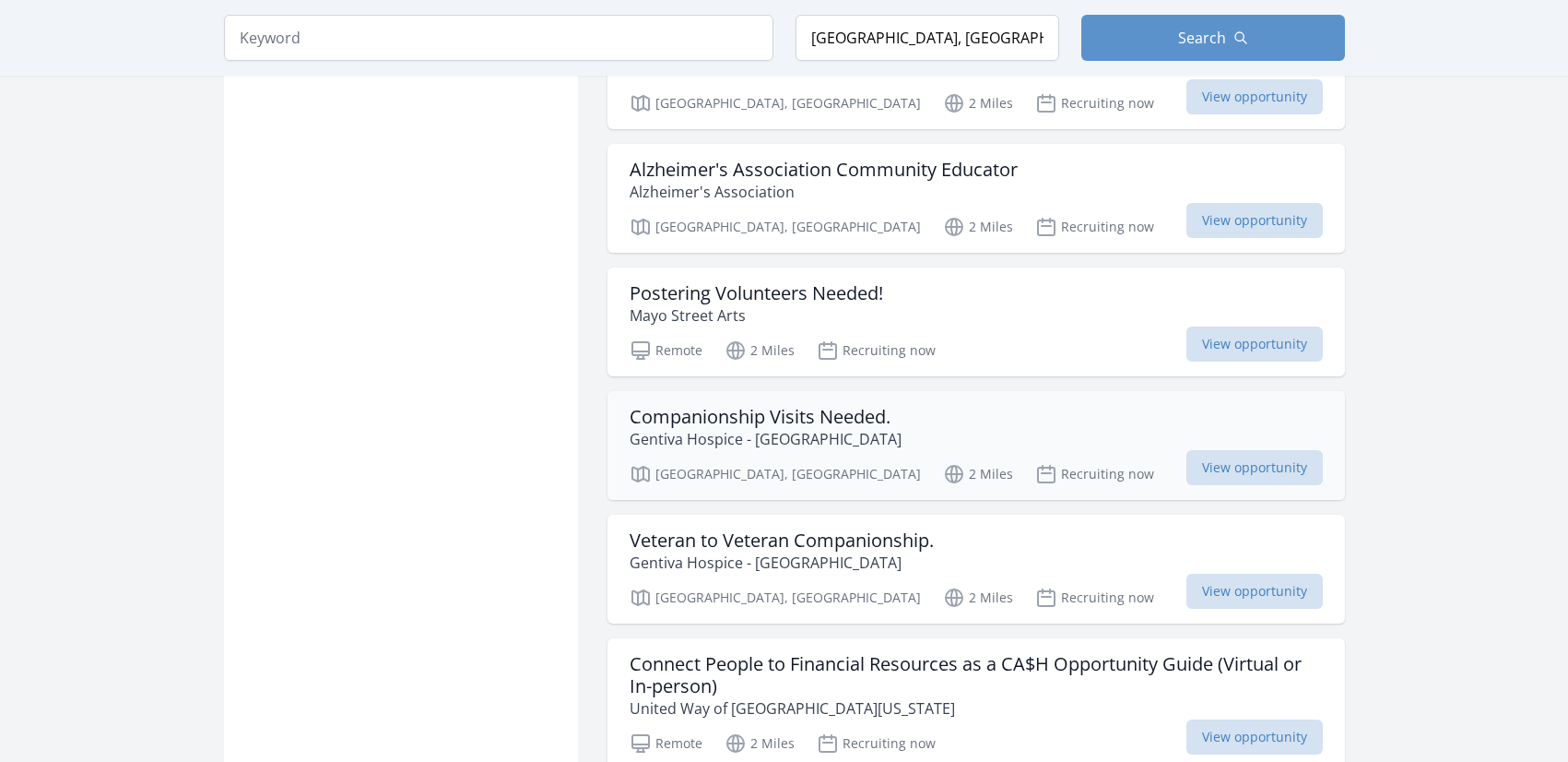
click at [718, 406] on h3 "Companionship Visits Needed." at bounding box center [765, 417] width 272 height 22
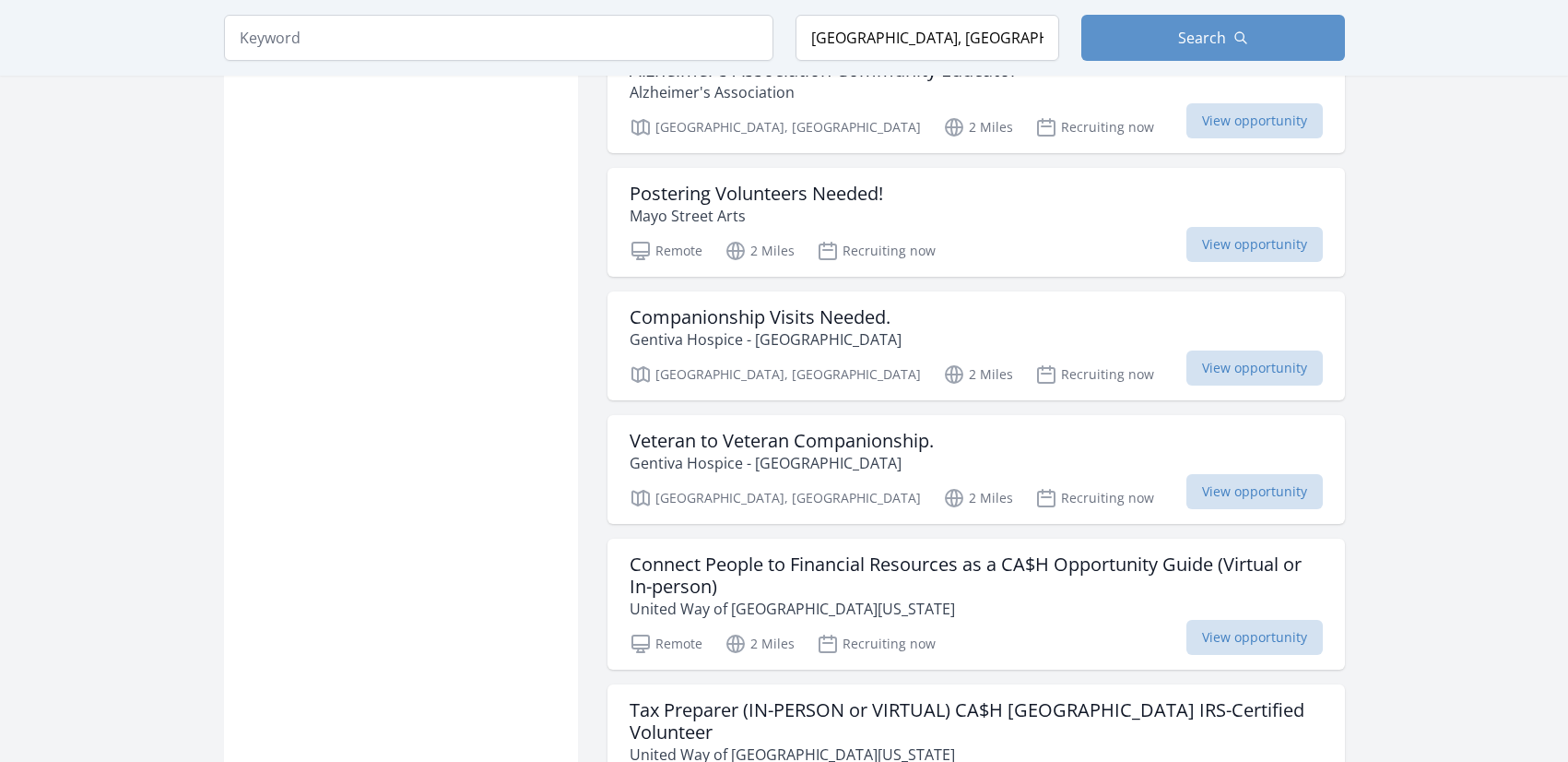
scroll to position [9803, 0]
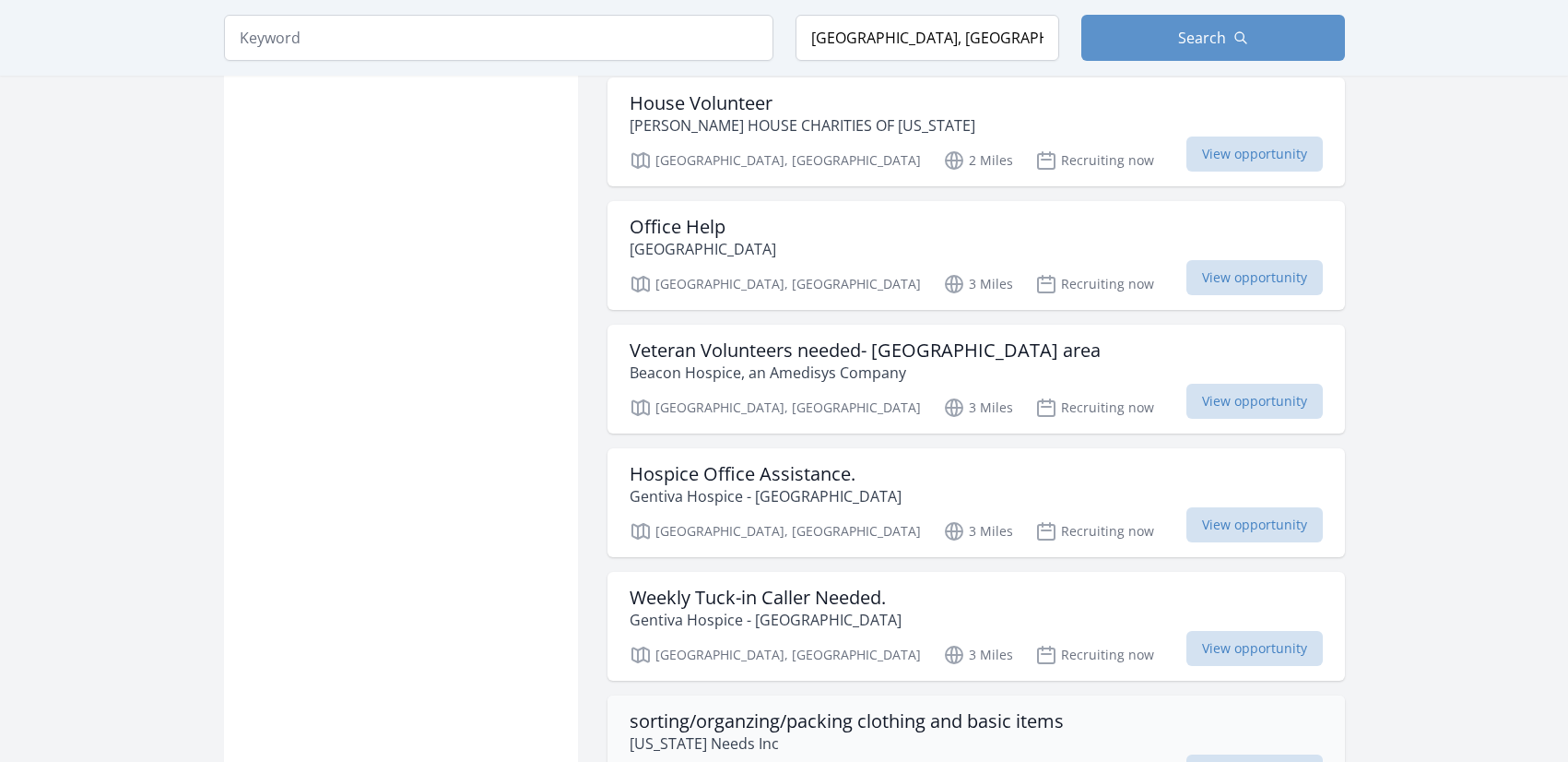
scroll to position [12484, 0]
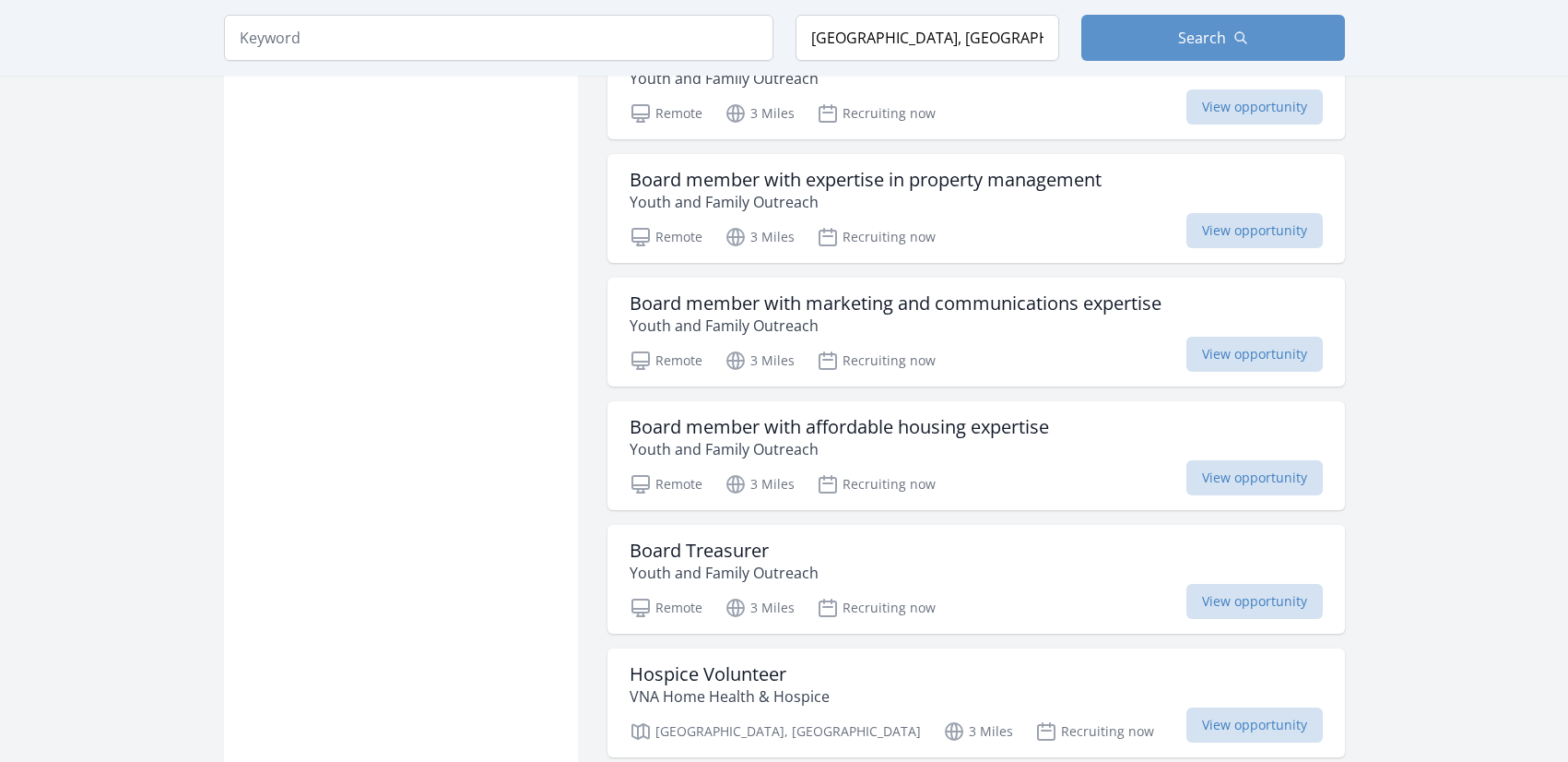
scroll to position [13957, 0]
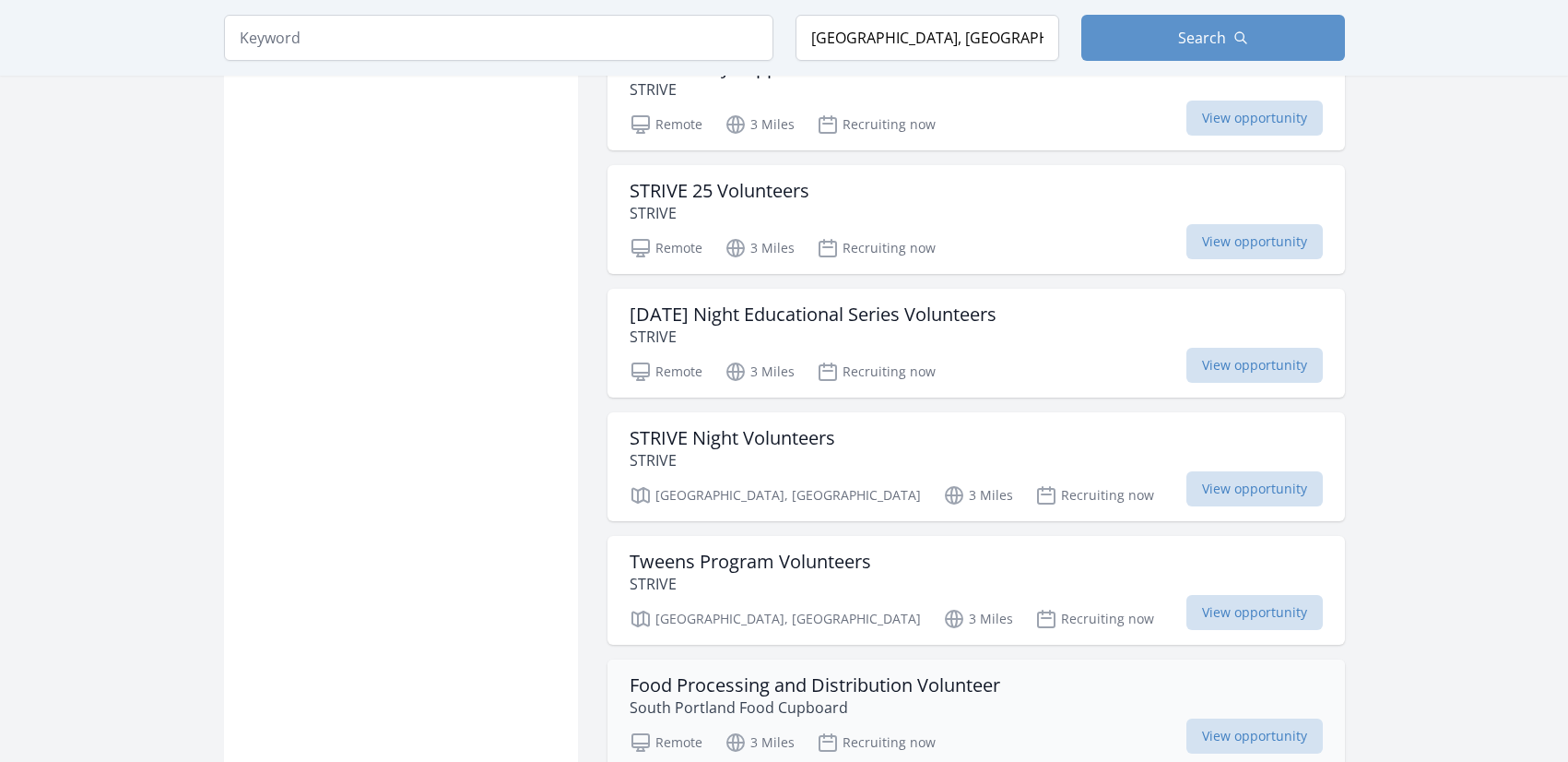
scroll to position [14831, 0]
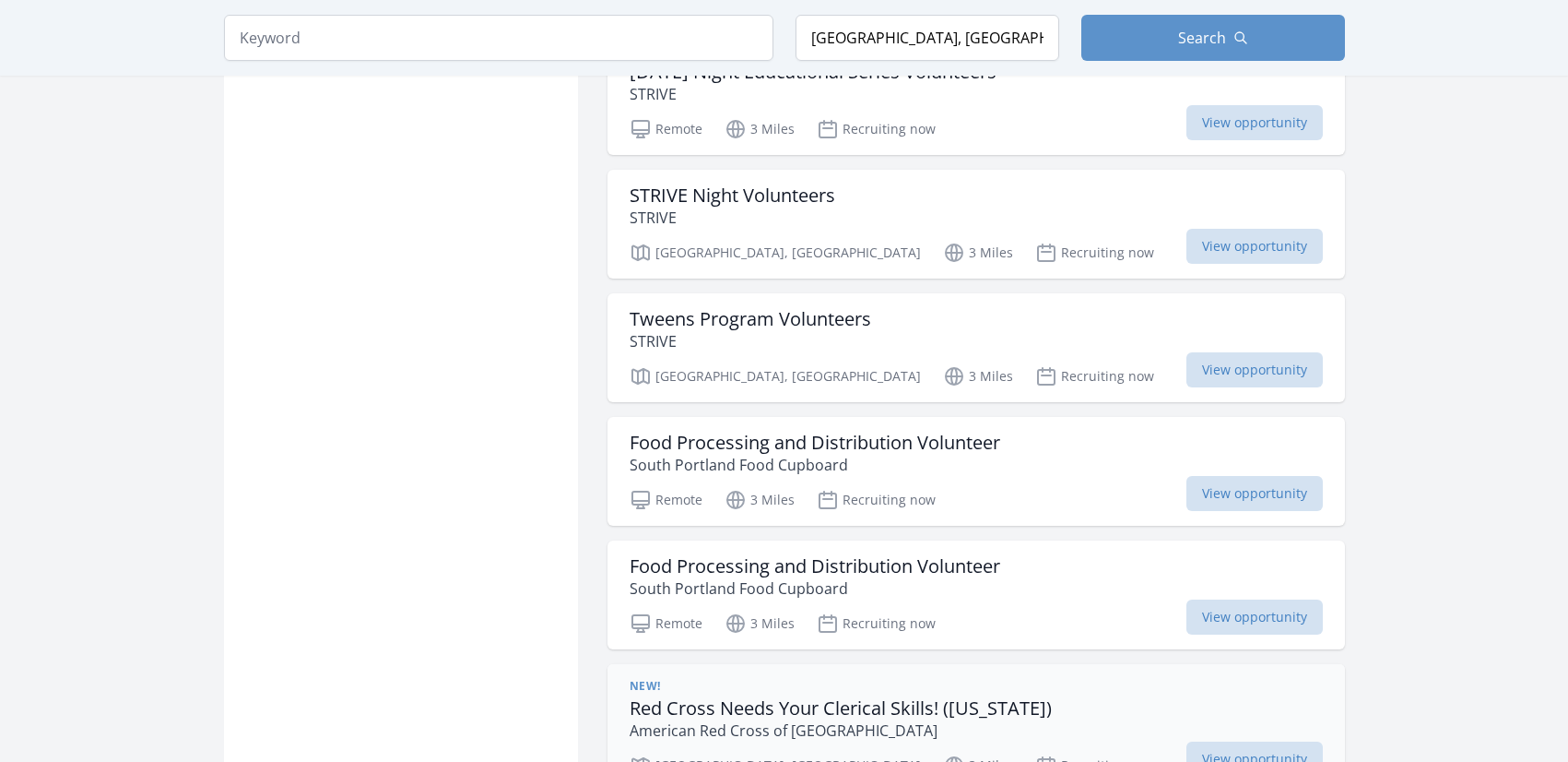
click at [922, 697] on h3 "Red Cross Needs Your Clerical Skills! (Maine)" at bounding box center [841, 708] width 422 height 22
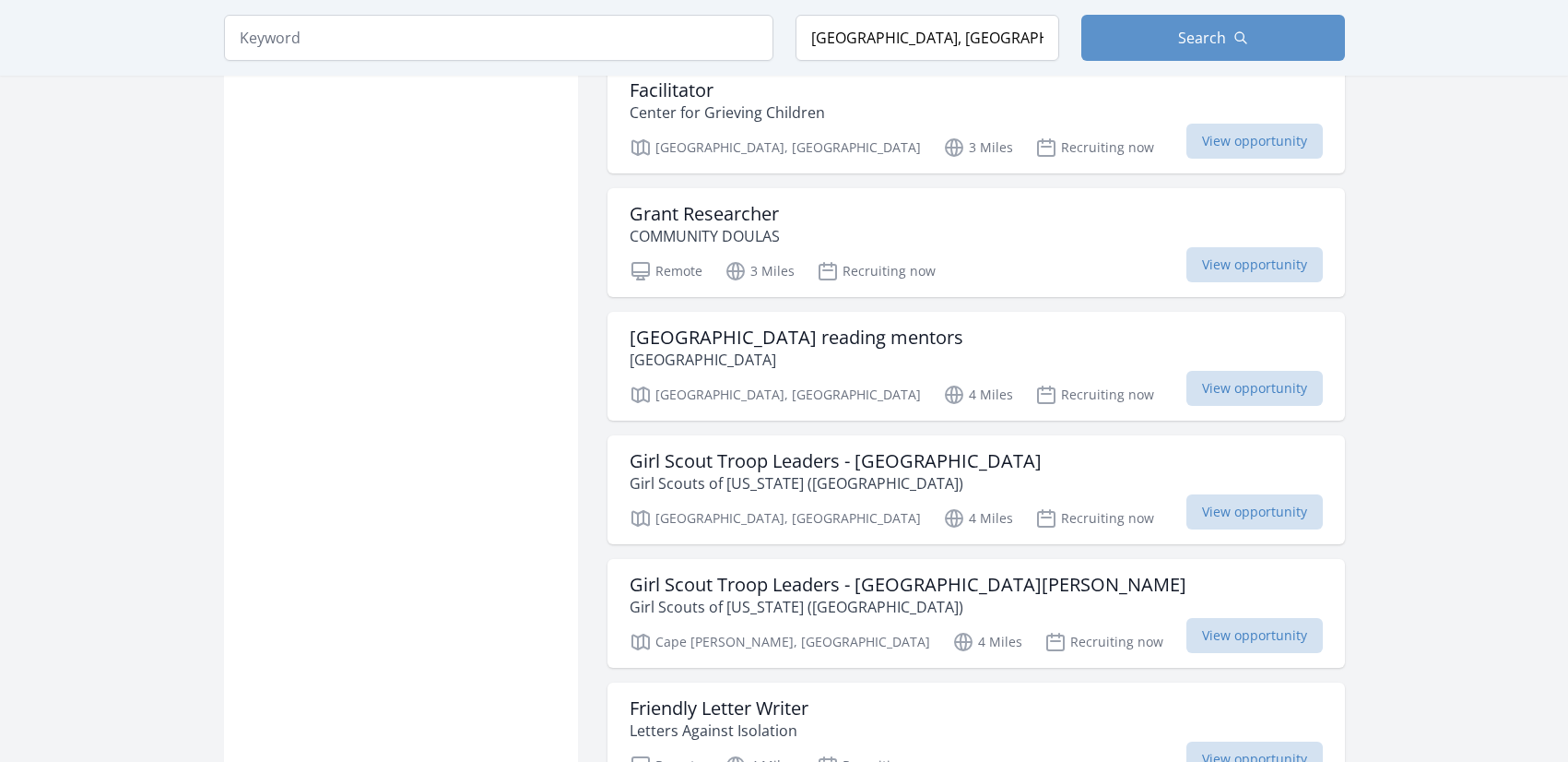
scroll to position [15623, 0]
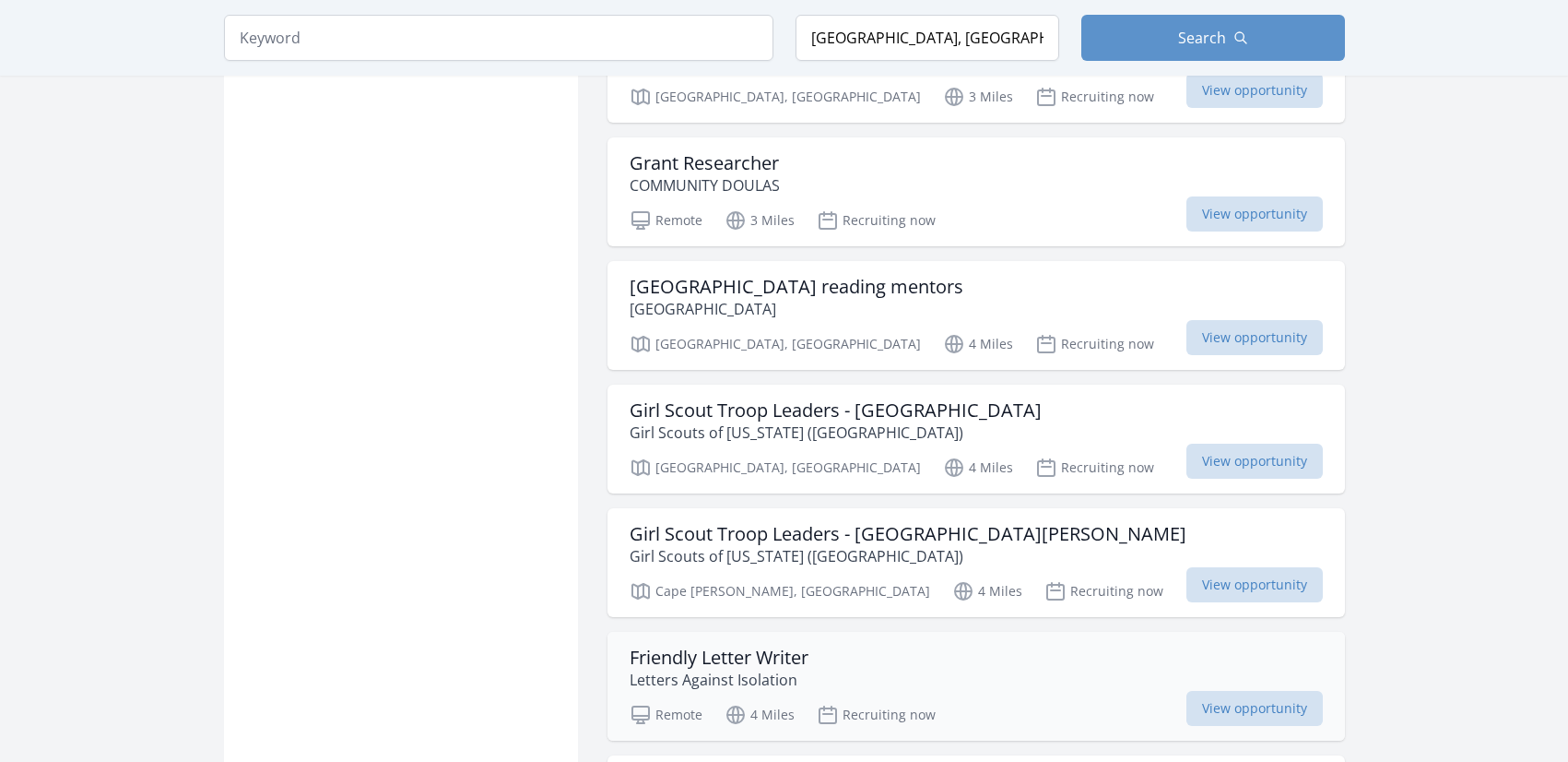
click at [744, 647] on h3 "Friendly Letter Writer" at bounding box center [719, 657] width 179 height 22
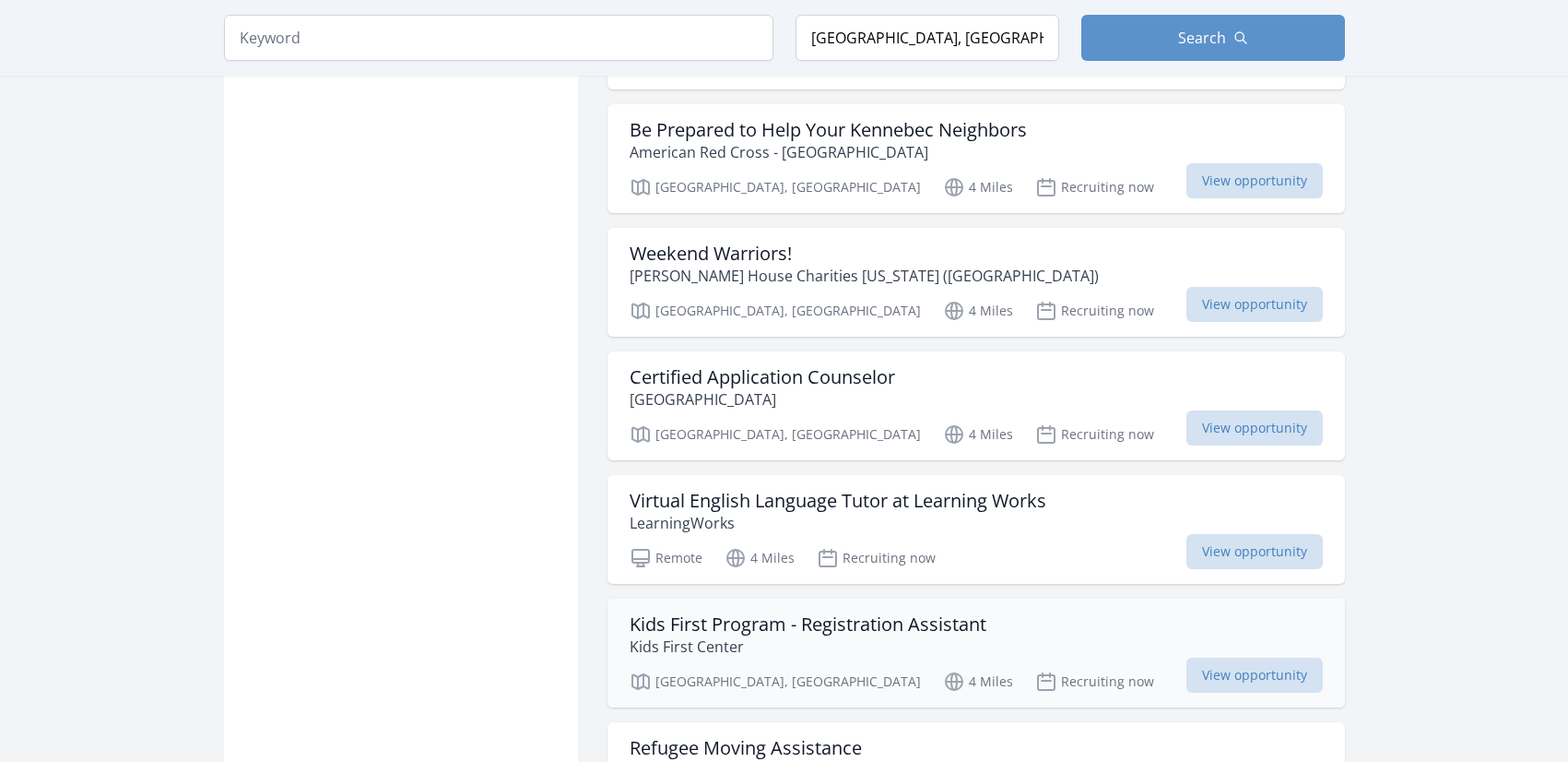
scroll to position [17700, 0]
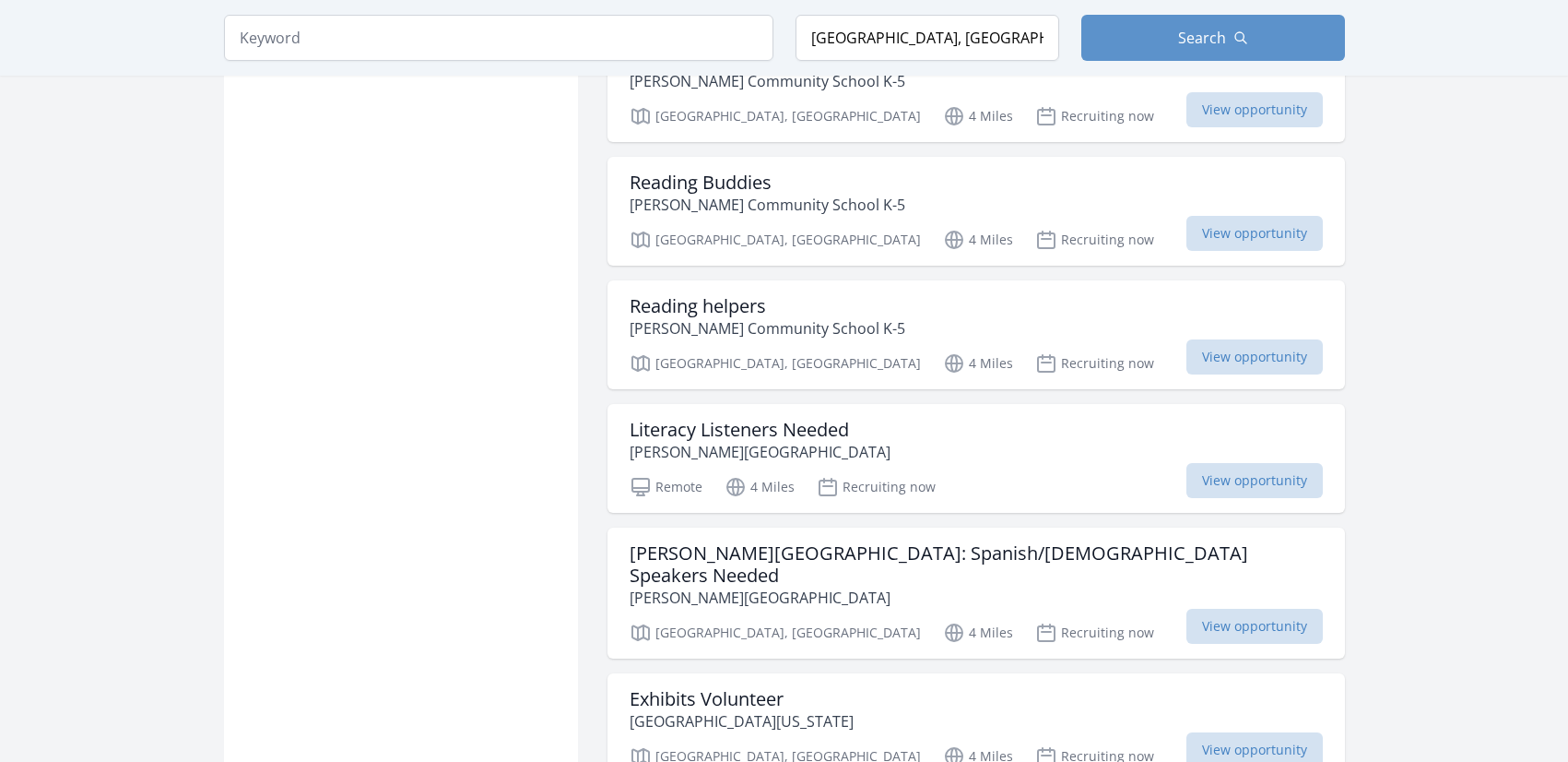
scroll to position [17999, 0]
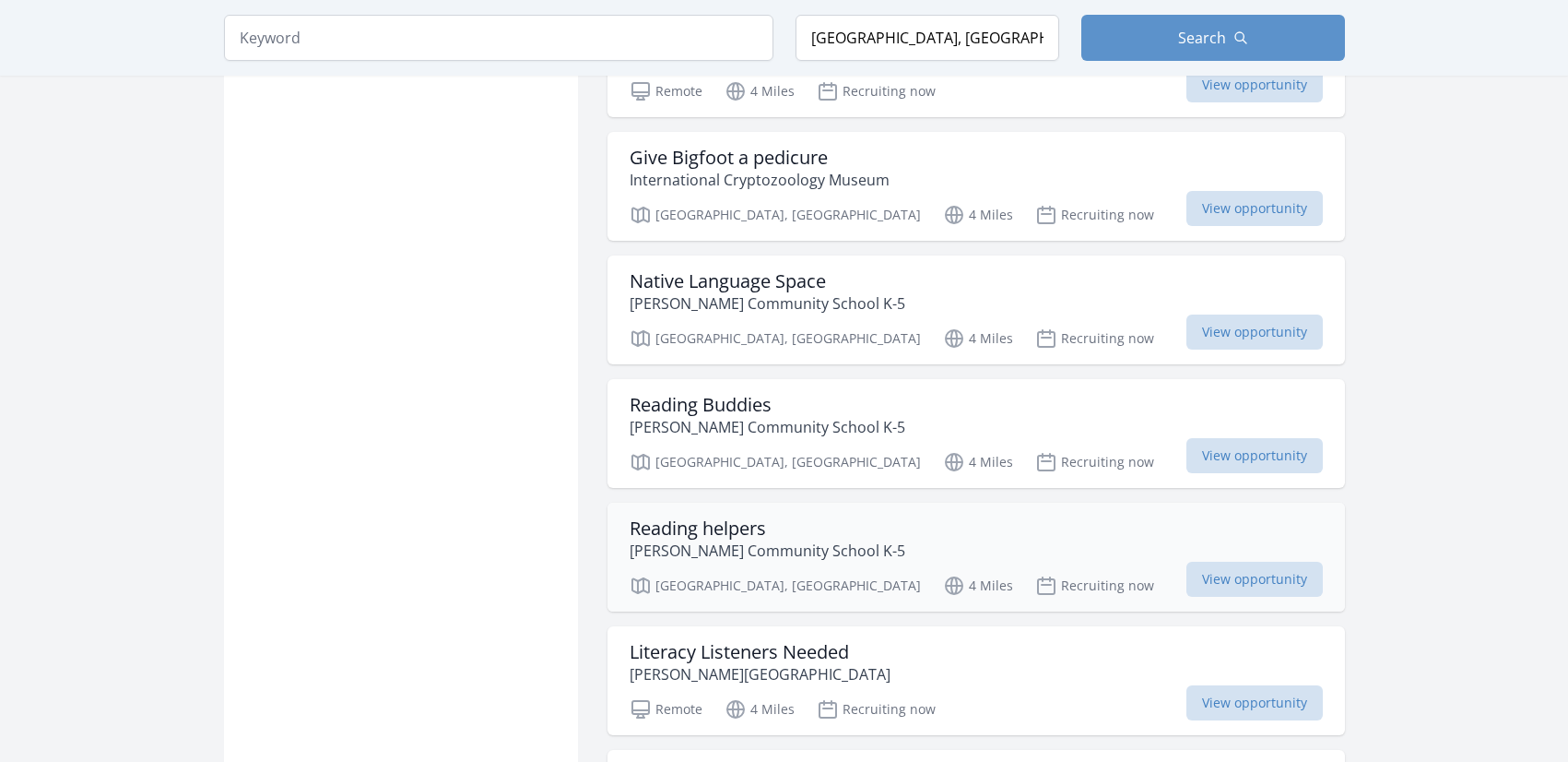
click at [735, 518] on h3 "Reading helpers" at bounding box center [767, 528] width 276 height 22
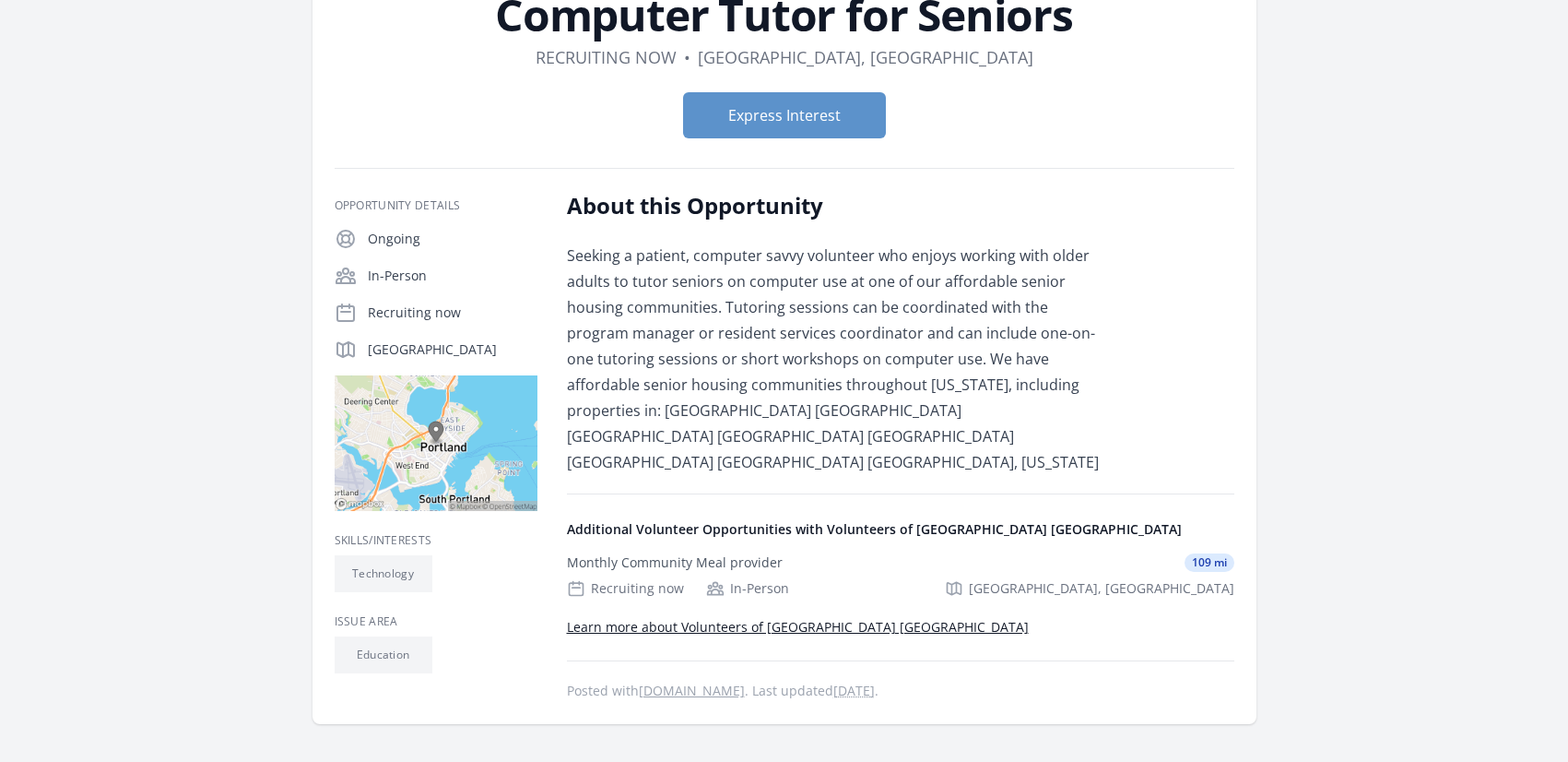
scroll to position [197, 0]
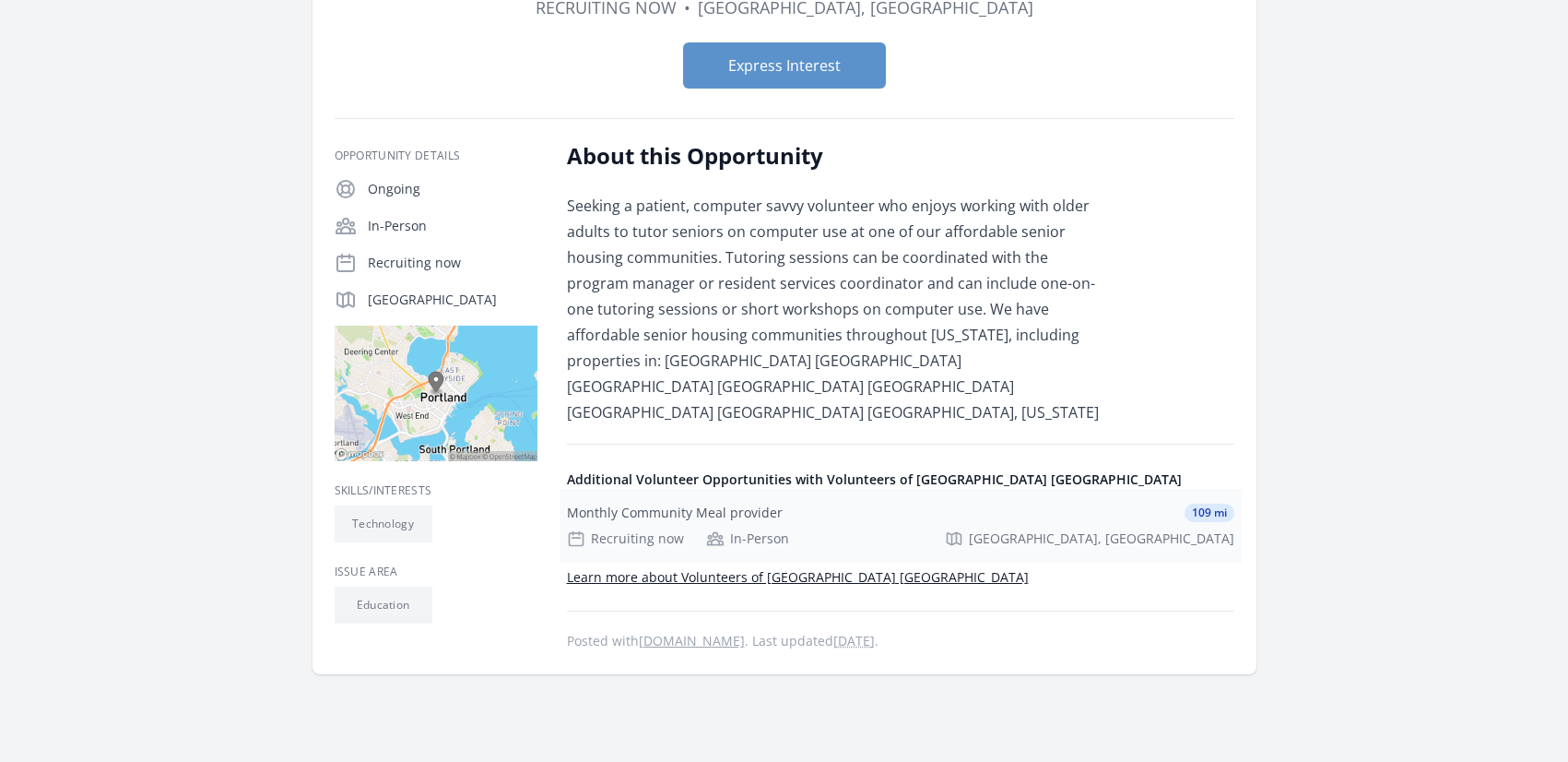
click at [684, 503] on div "Monthly Community Meal provider" at bounding box center [674, 512] width 216 height 18
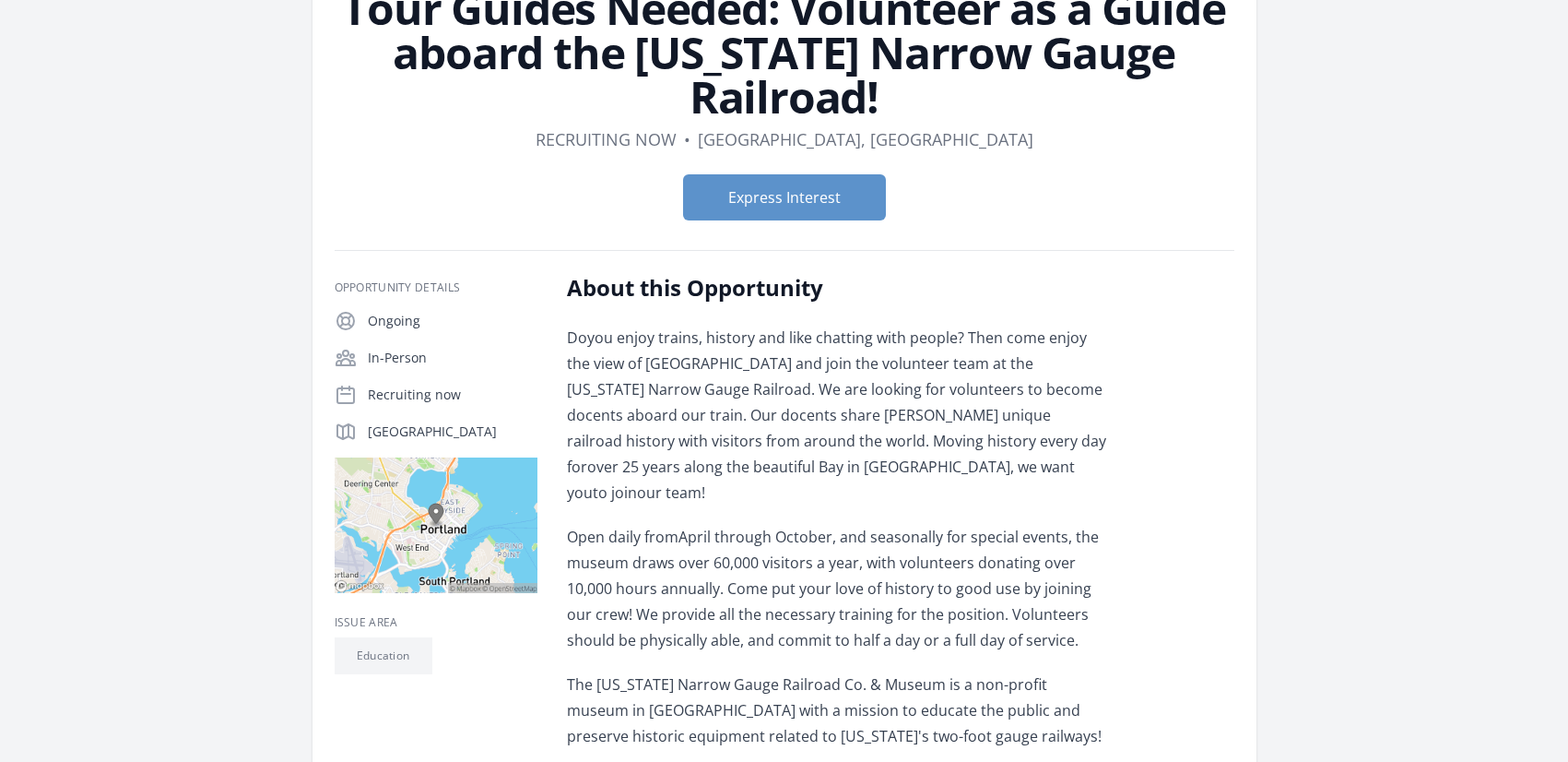
scroll to position [196, 0]
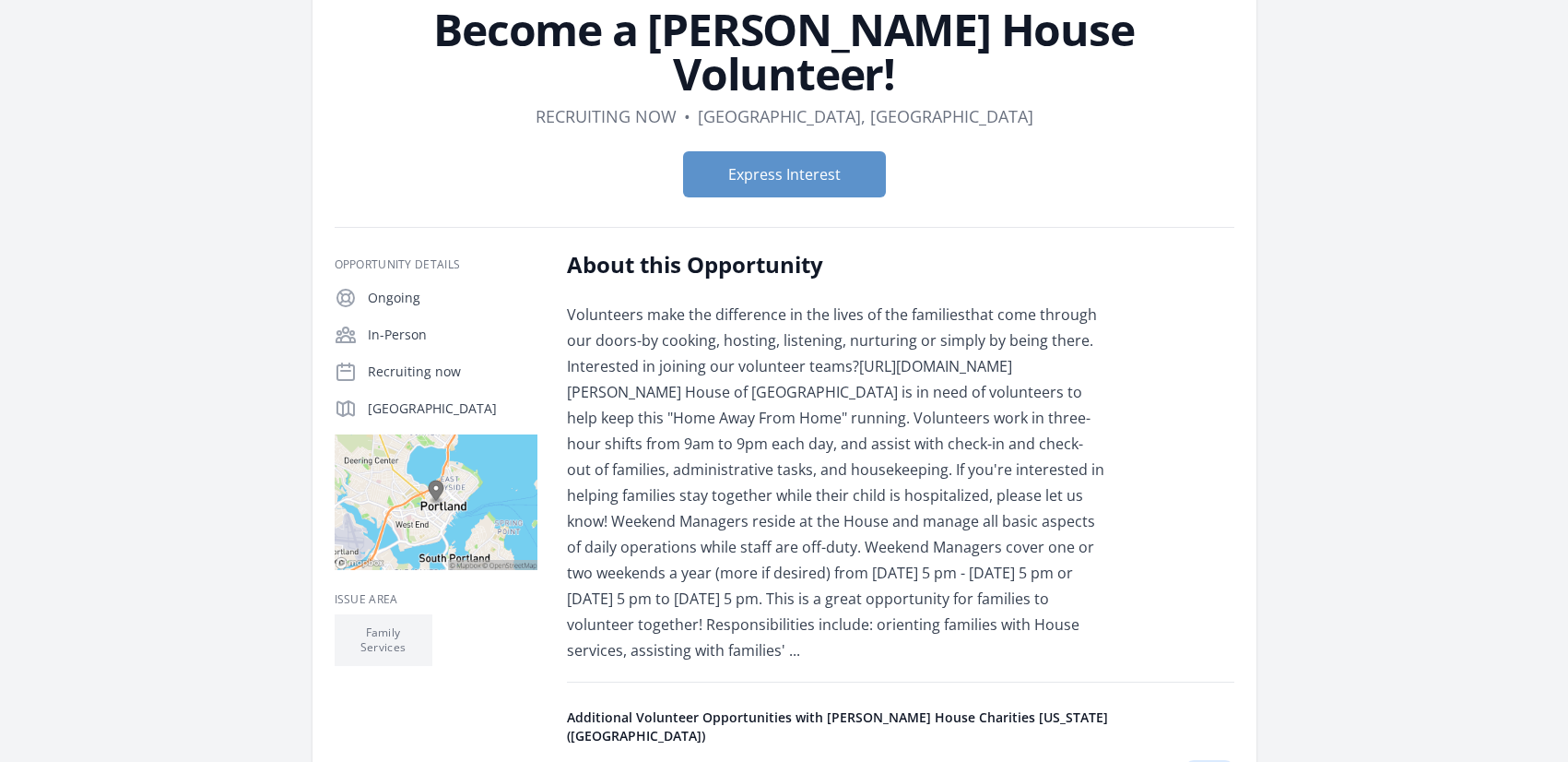
scroll to position [179, 0]
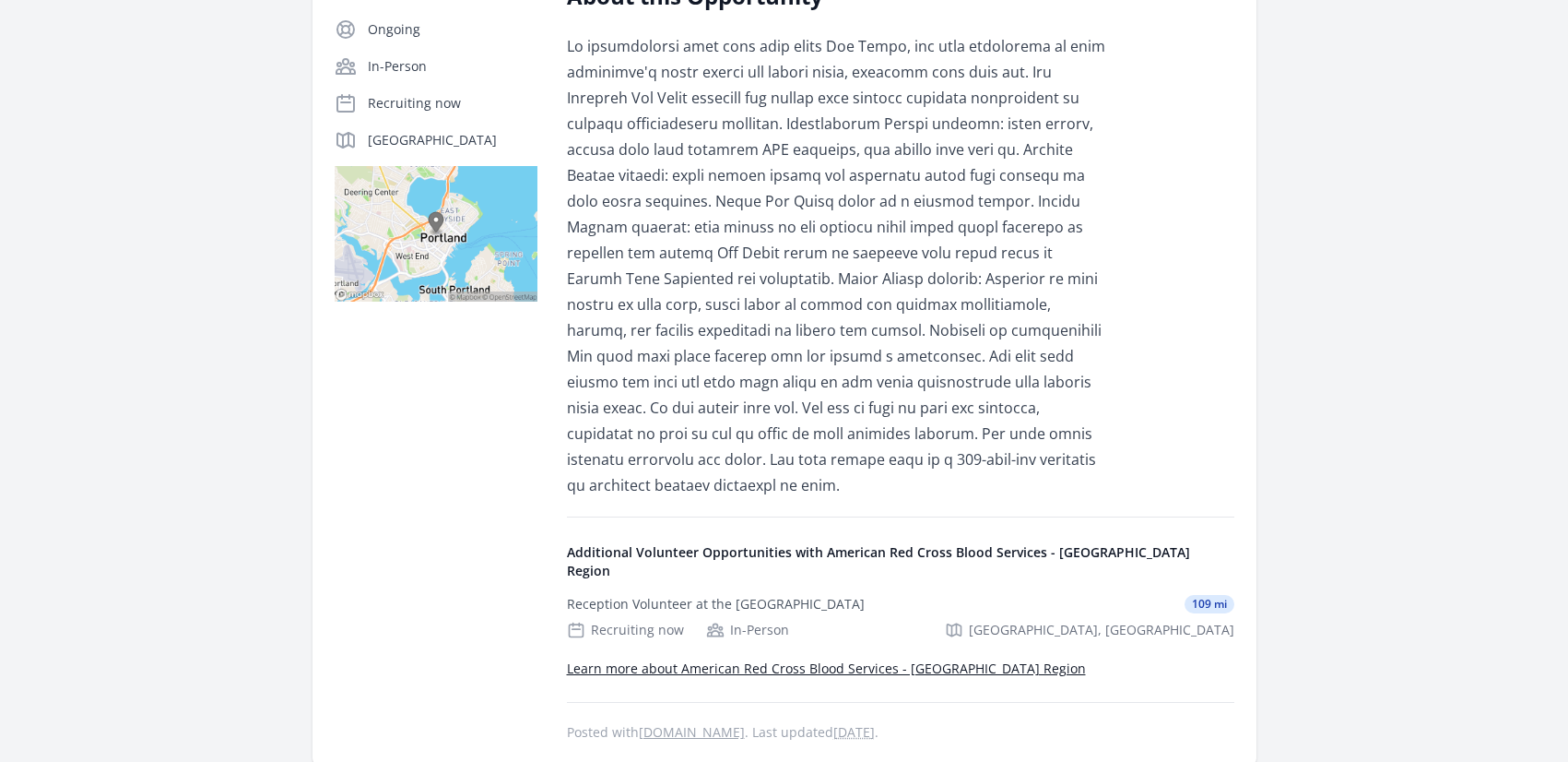
scroll to position [318, 0]
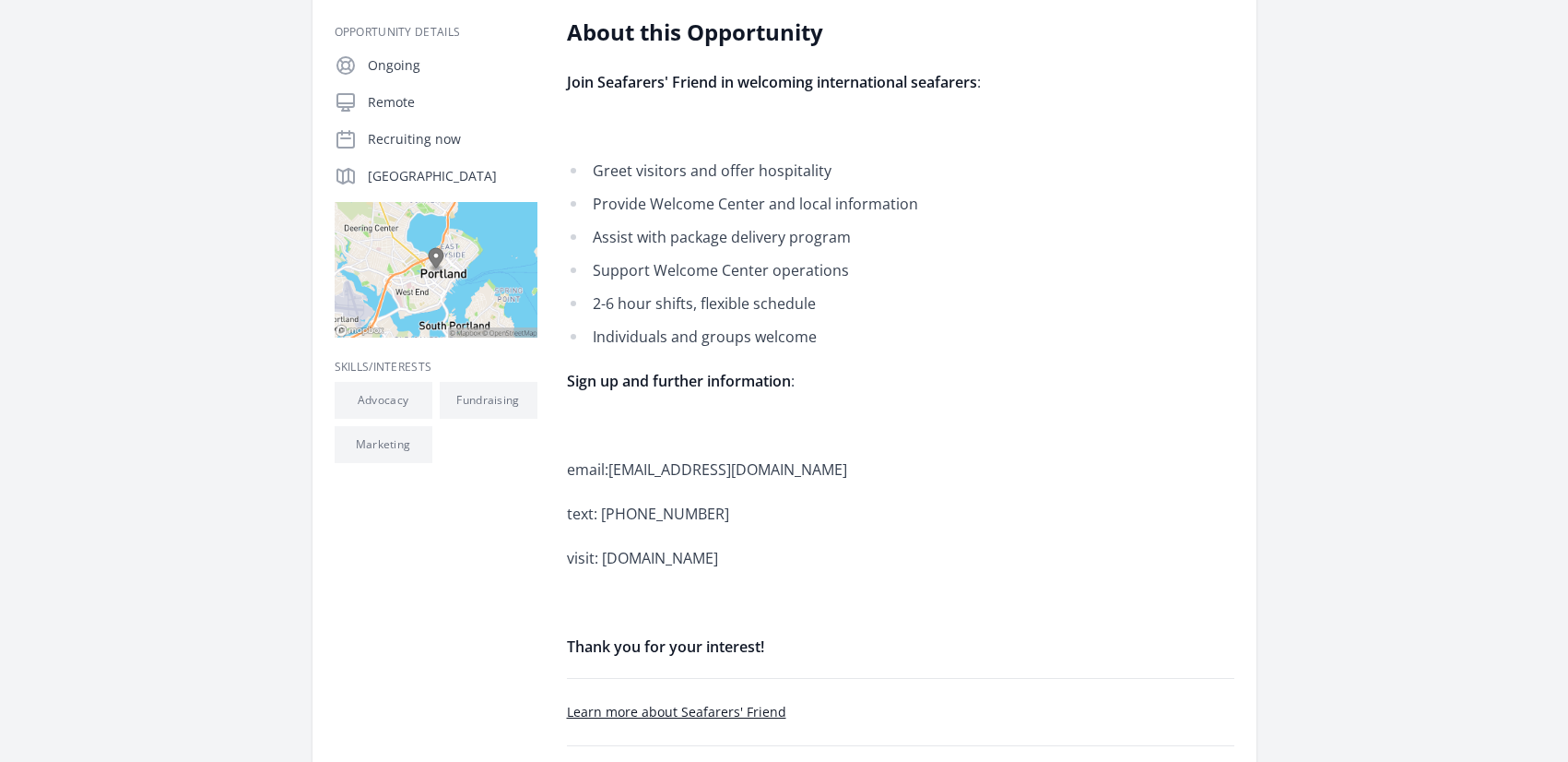
scroll to position [218, 0]
